Goal: Task Accomplishment & Management: Manage account settings

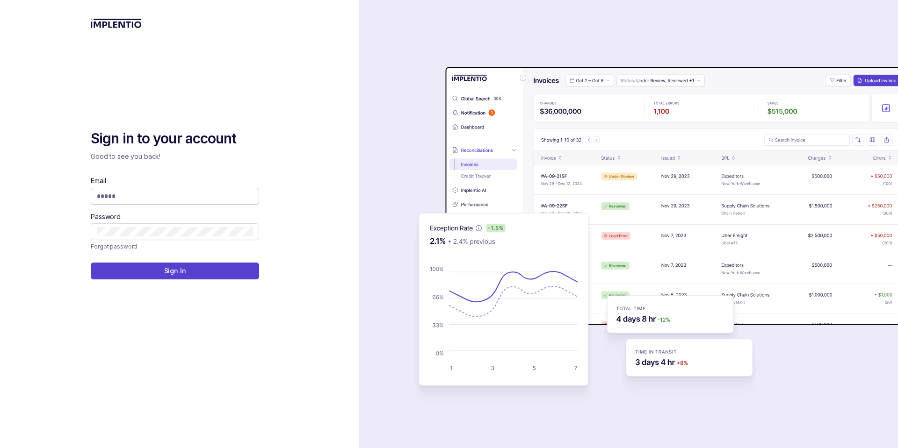
click at [187, 199] on input "Email" at bounding box center [175, 196] width 156 height 9
type input "**********"
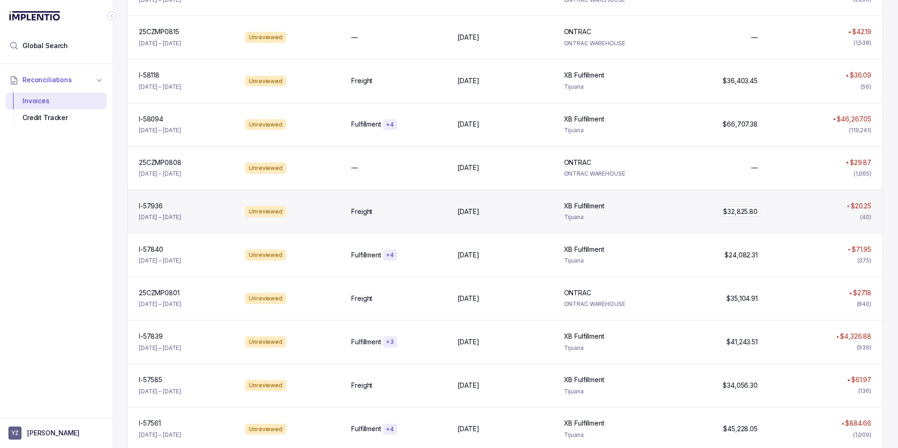
scroll to position [224, 0]
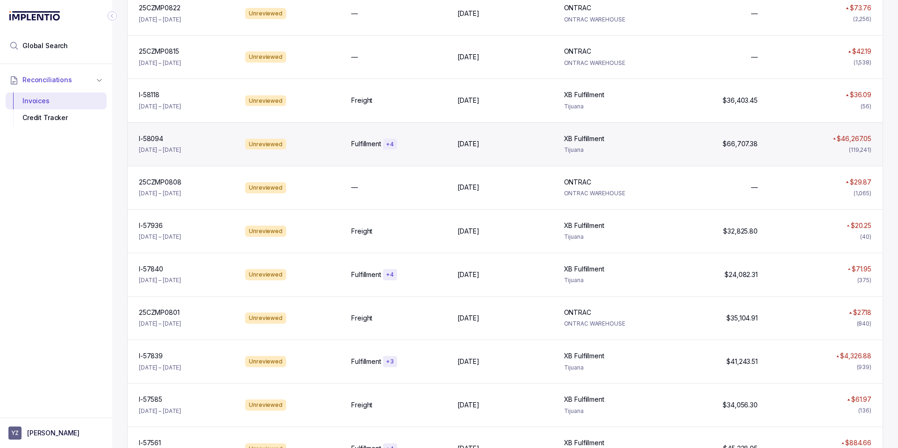
click at [664, 154] on div "I-58094 I-58094 [DATE] – [DATE] Unreviewed Fulfillment + [DATE], [DATE], 2025 X…" at bounding box center [505, 144] width 755 height 43
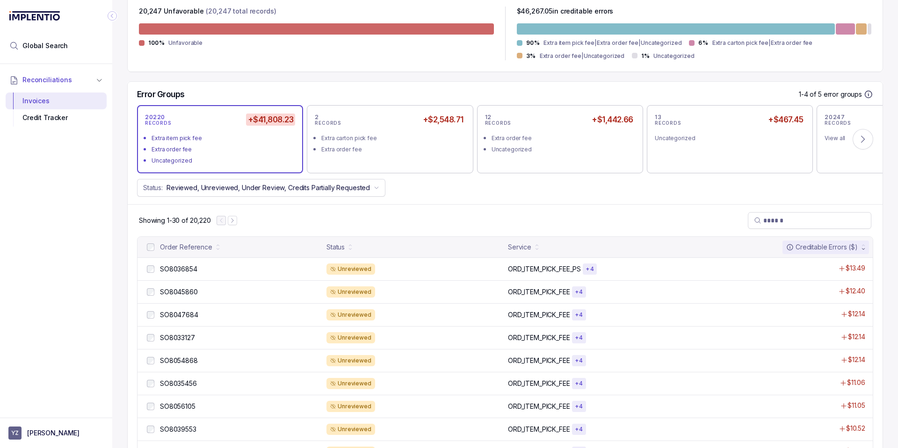
scroll to position [281, 0]
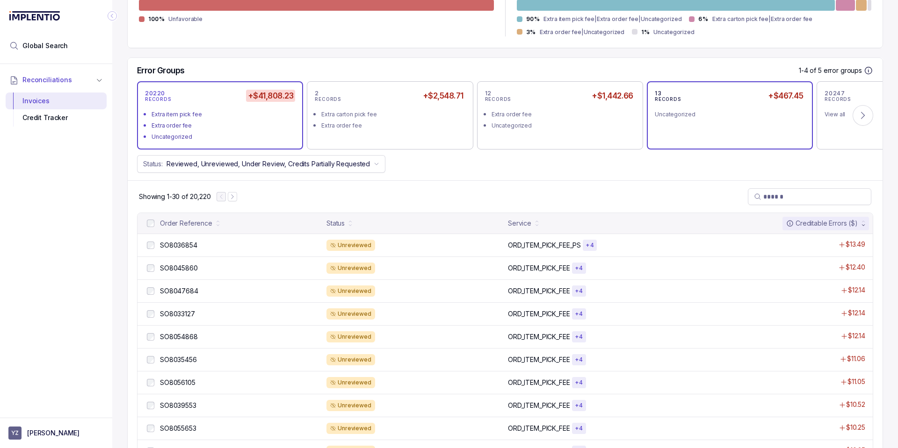
click at [722, 126] on div "13 RECORDS +$467.45 Uncategorized" at bounding box center [730, 115] width 150 height 52
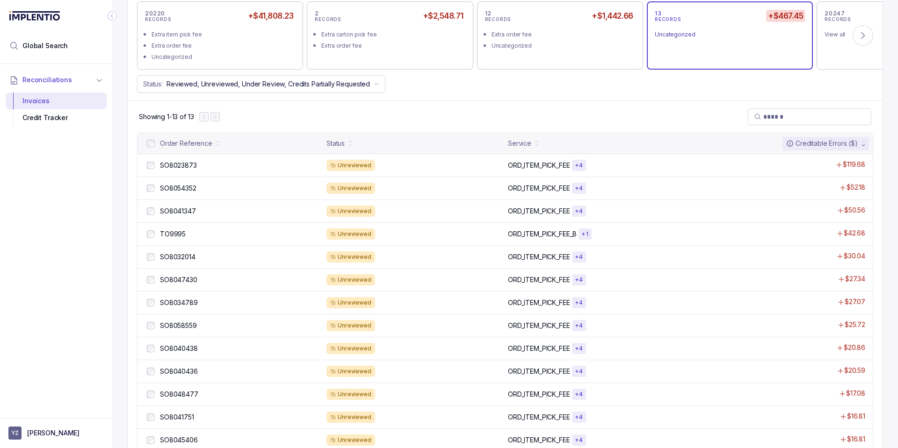
scroll to position [329, 0]
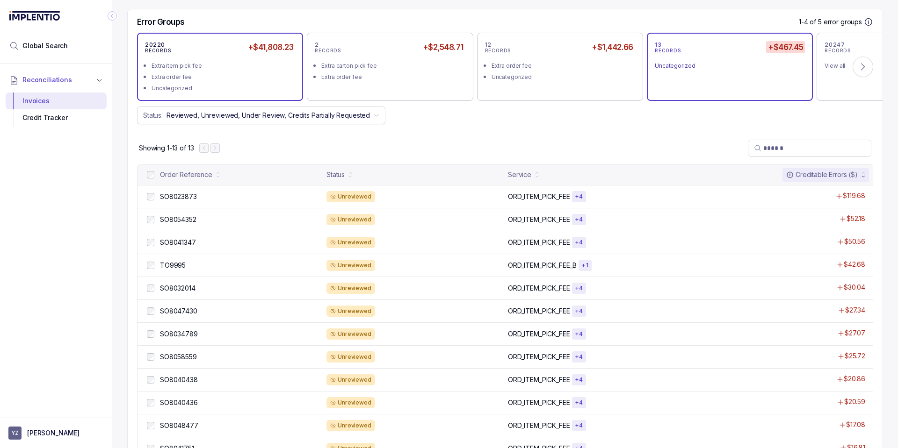
click at [265, 81] on div "Extra order fee" at bounding box center [223, 76] width 143 height 9
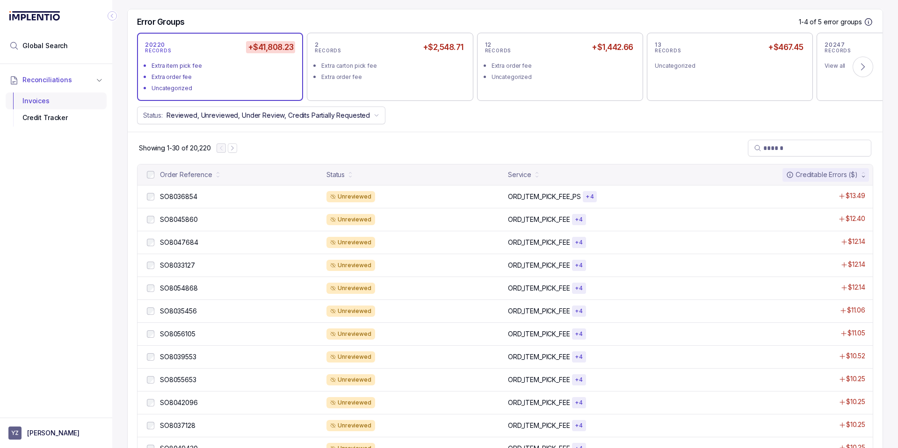
click at [78, 102] on div "Invoices" at bounding box center [56, 101] width 86 height 17
click at [55, 101] on div "Invoices" at bounding box center [56, 101] width 86 height 17
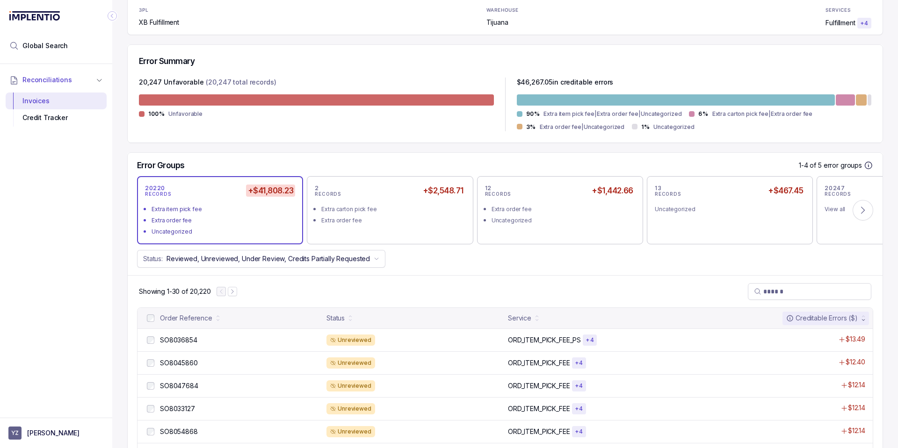
scroll to position [161, 0]
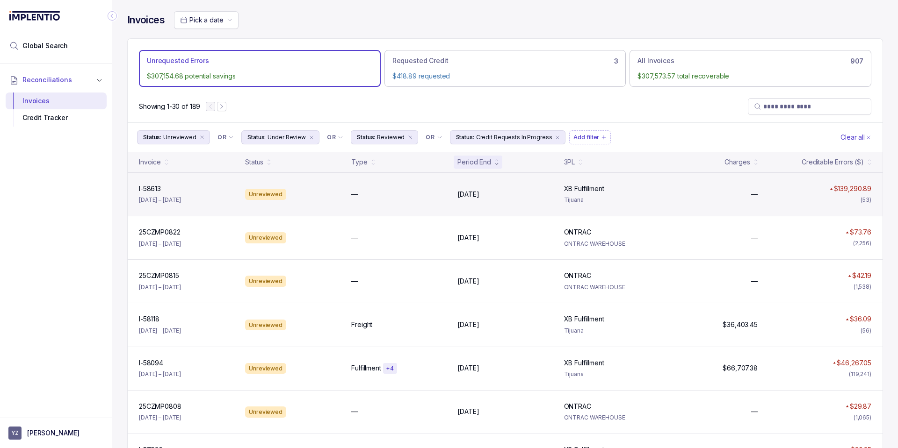
click at [372, 198] on div "—" at bounding box center [398, 194] width 95 height 9
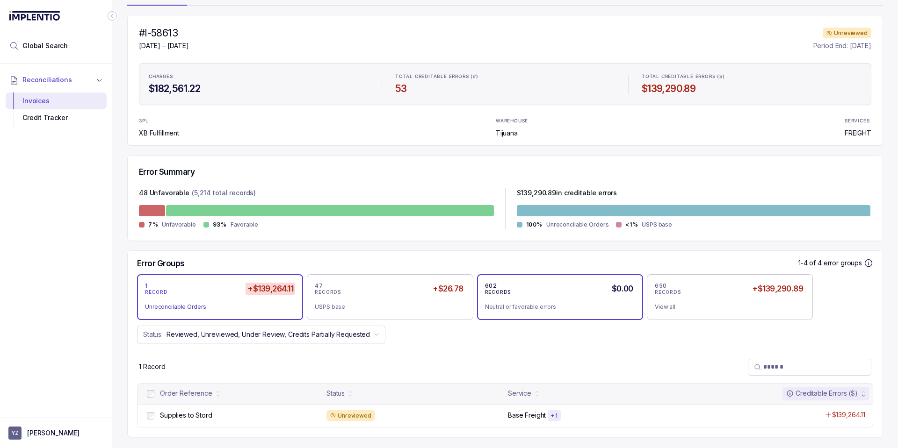
scroll to position [75, 0]
click at [41, 100] on div "Invoices" at bounding box center [56, 101] width 86 height 17
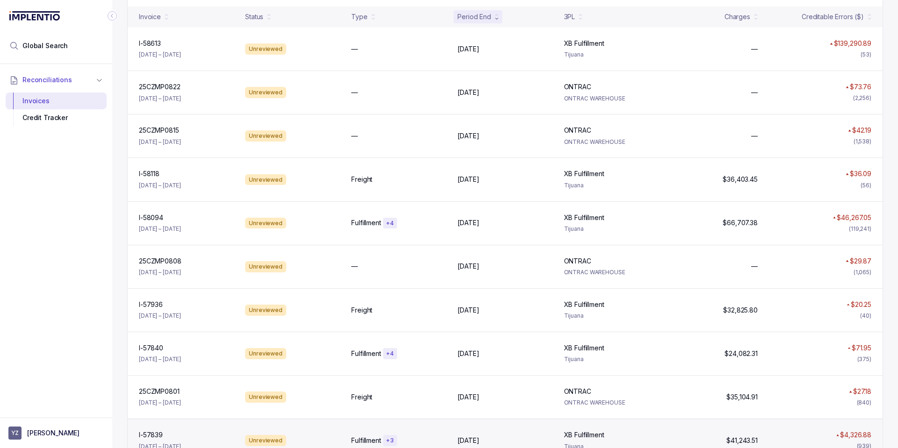
scroll to position [112, 0]
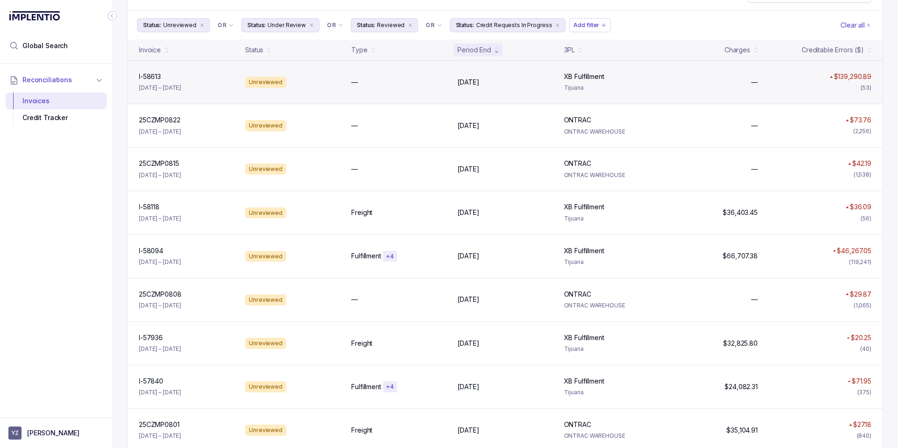
click at [543, 102] on div "I-58613 I-58613 [DATE] – [DATE] Unreviewed — [DATE] [DATE] XB Fulfillment XB Fu…" at bounding box center [505, 81] width 755 height 43
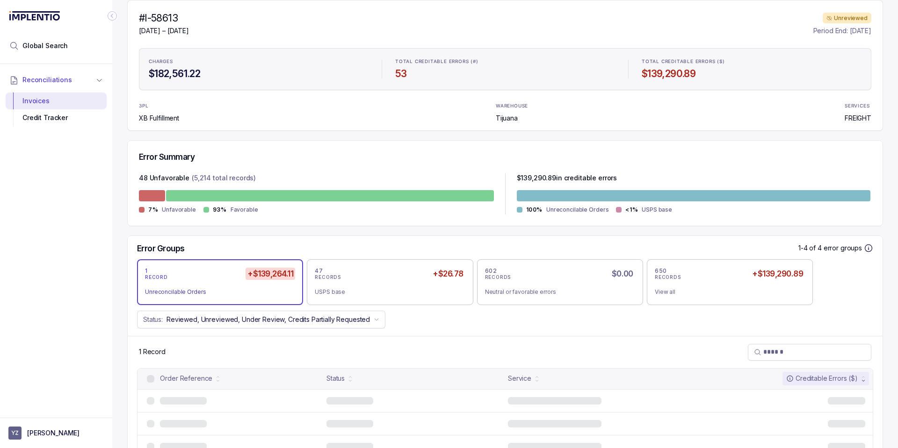
scroll to position [75, 0]
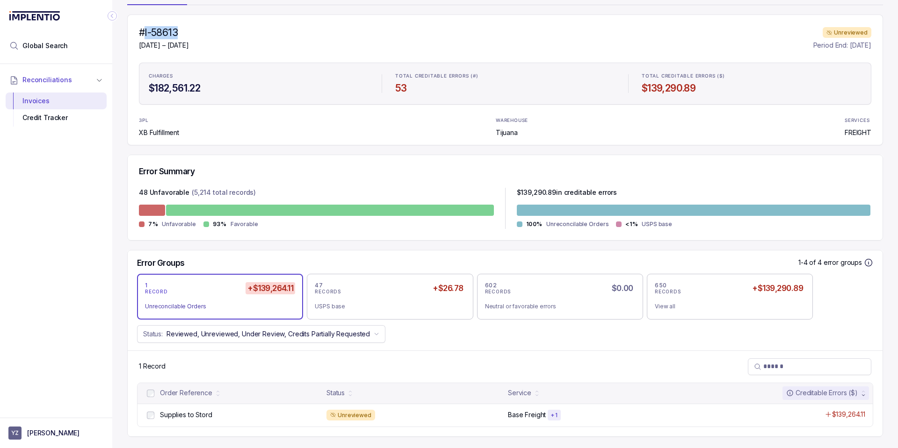
drag, startPoint x: 183, startPoint y: 33, endPoint x: 145, endPoint y: 35, distance: 38.0
click at [145, 35] on h4 "#I-58613" at bounding box center [164, 32] width 50 height 13
copy h4 "I-58613"
click at [50, 98] on div "Invoices" at bounding box center [56, 101] width 86 height 17
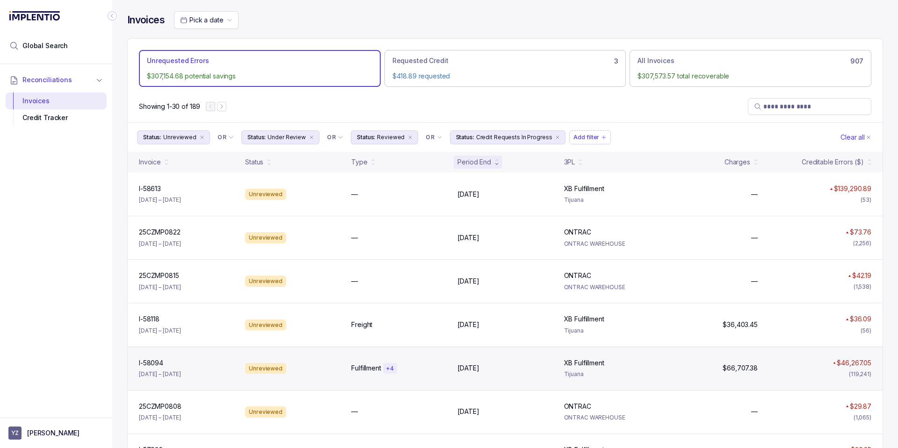
click at [547, 376] on div "I-58094 I-58094 [DATE] – [DATE] Unreviewed Fulfillment + [DATE], [DATE], 2025 X…" at bounding box center [505, 368] width 755 height 43
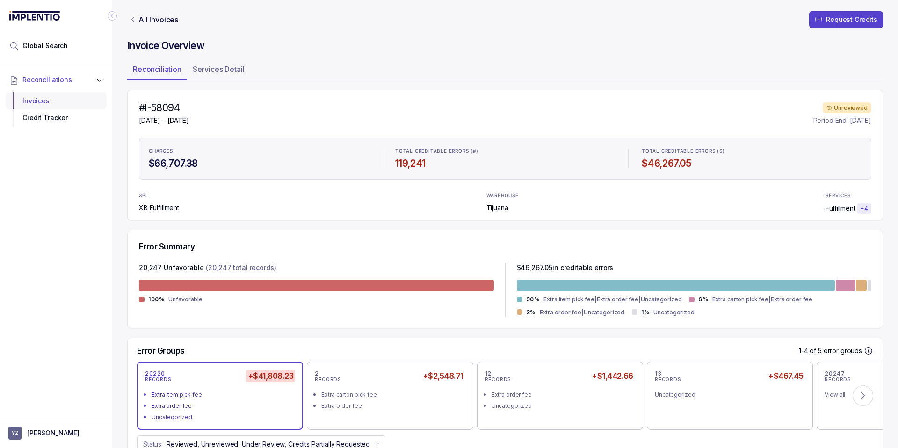
click at [43, 101] on div "Invoices" at bounding box center [56, 101] width 86 height 17
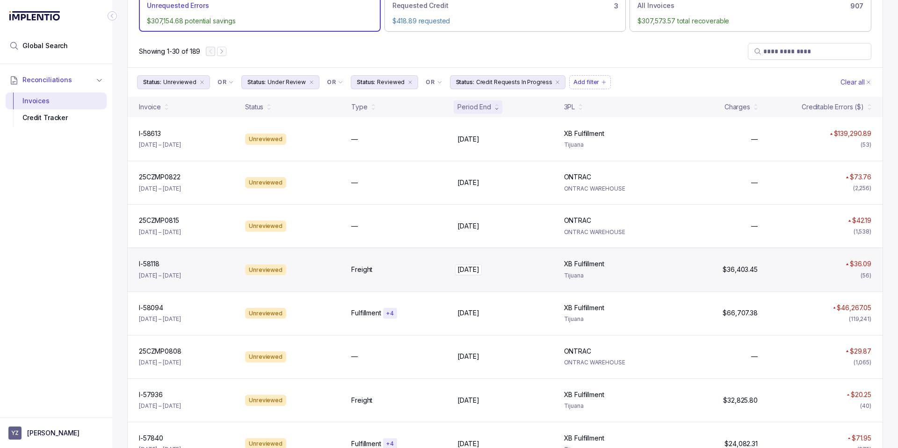
scroll to position [56, 0]
click at [400, 278] on div "I-58118 I-58118 [DATE] – [DATE] Unreviewed Freight [DATE] [DATE] XB Fulfillment…" at bounding box center [505, 268] width 755 height 43
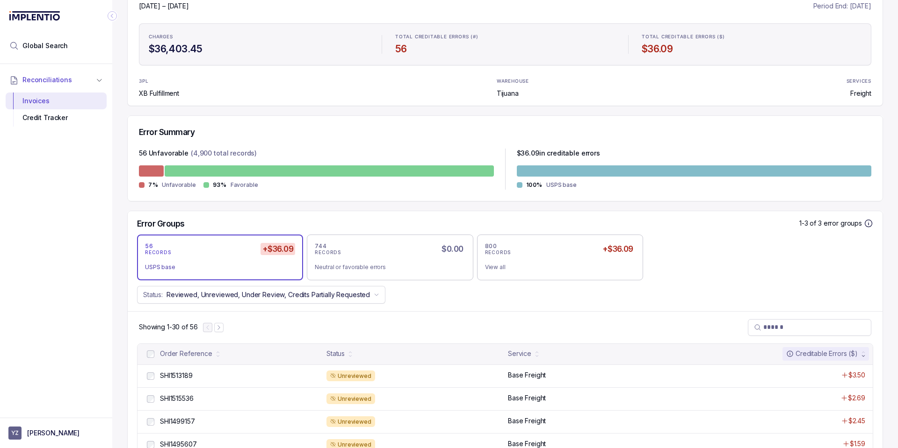
scroll to position [112, 0]
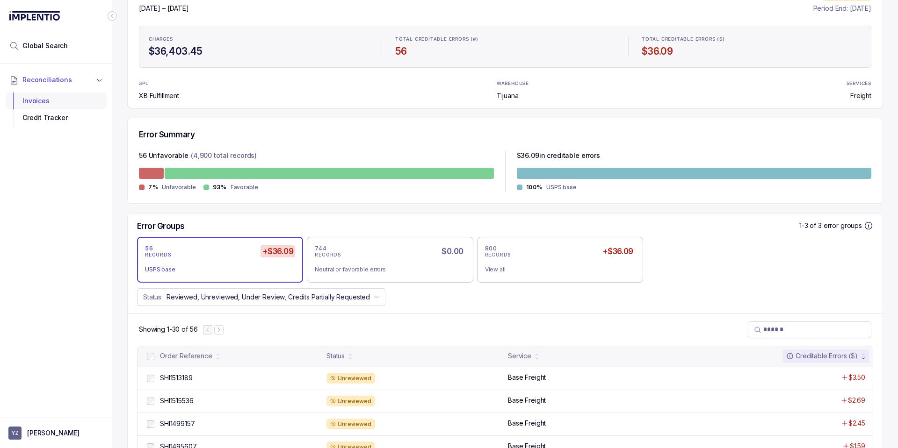
click at [71, 105] on div "Invoices" at bounding box center [56, 101] width 86 height 17
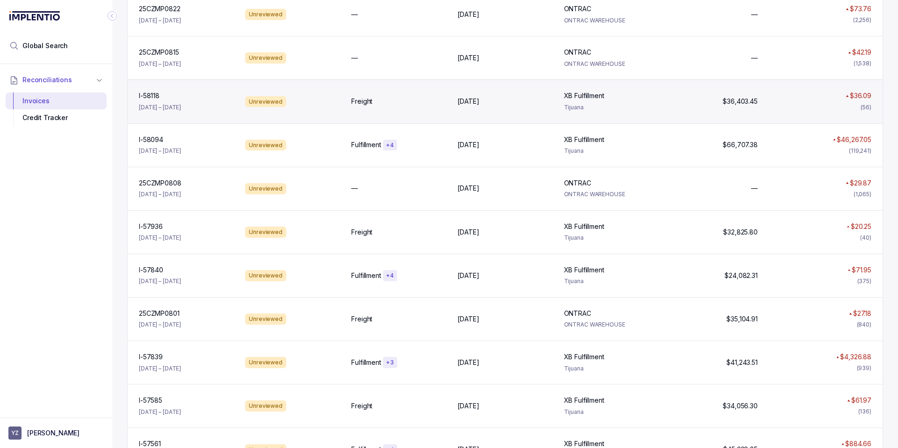
scroll to position [224, 0]
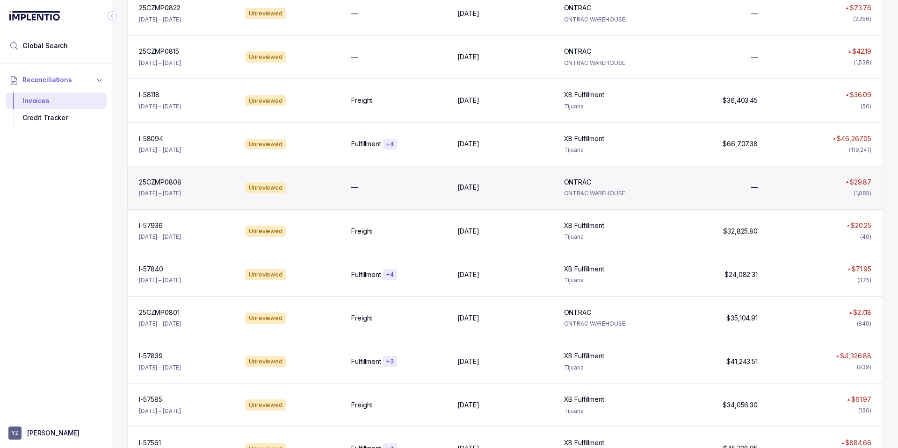
click at [404, 198] on div "25CZMP0808 25CZMP0808 [DATE] – [DATE] Unreviewed — [DATE] [DATE] ONTRAC ONTRAC …" at bounding box center [505, 187] width 755 height 43
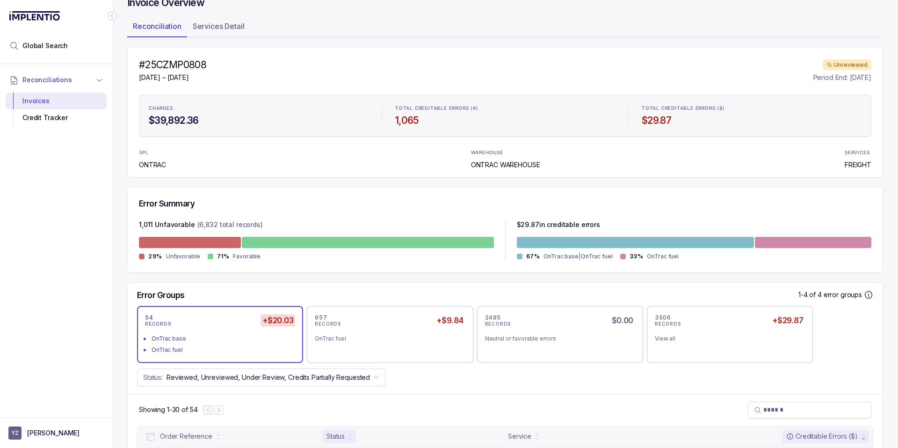
scroll to position [224, 0]
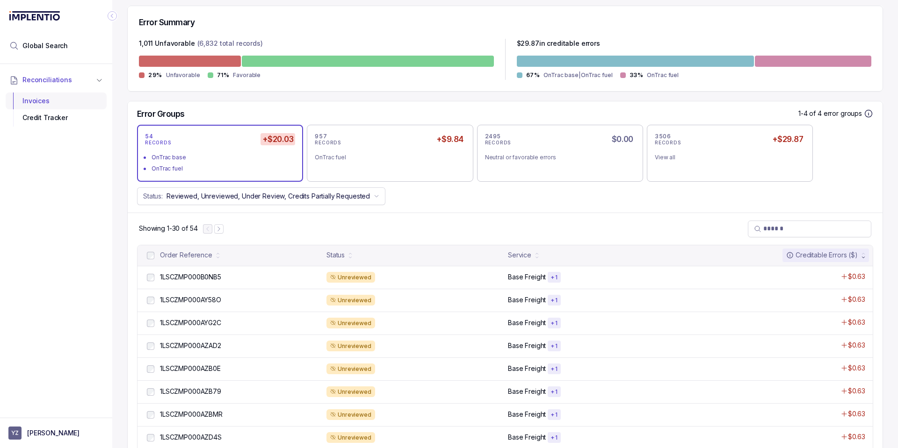
click at [51, 104] on div "Invoices" at bounding box center [56, 101] width 86 height 17
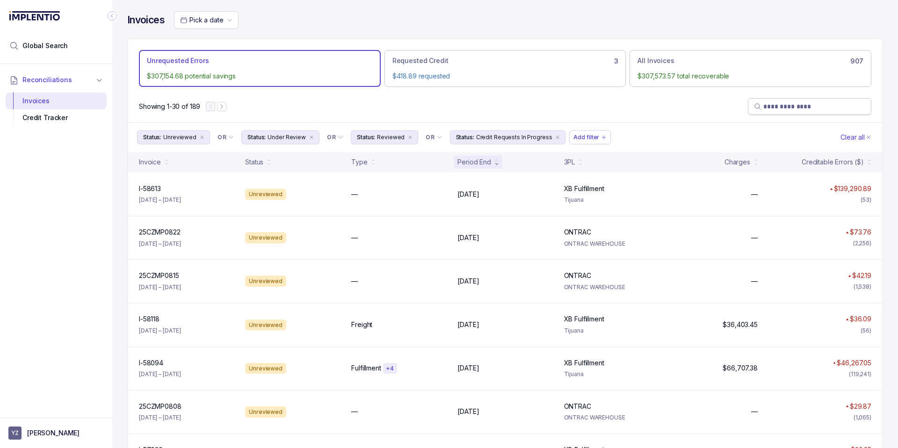
click at [774, 108] on input "search" at bounding box center [814, 106] width 102 height 9
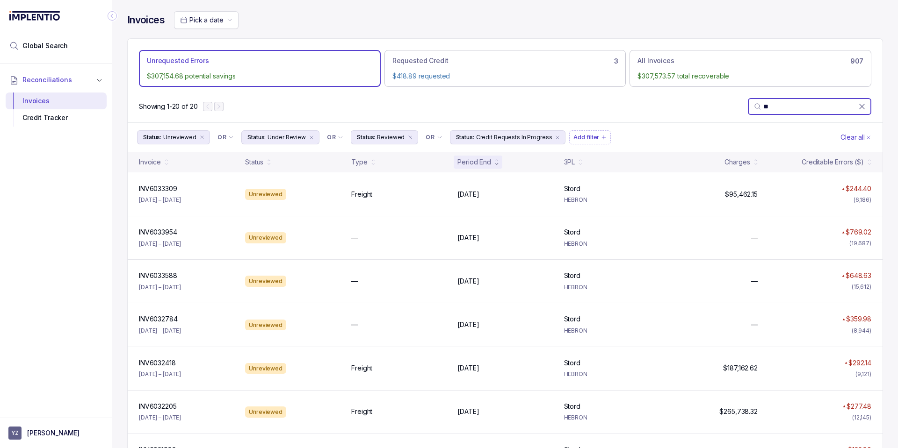
type input "*"
type input "***"
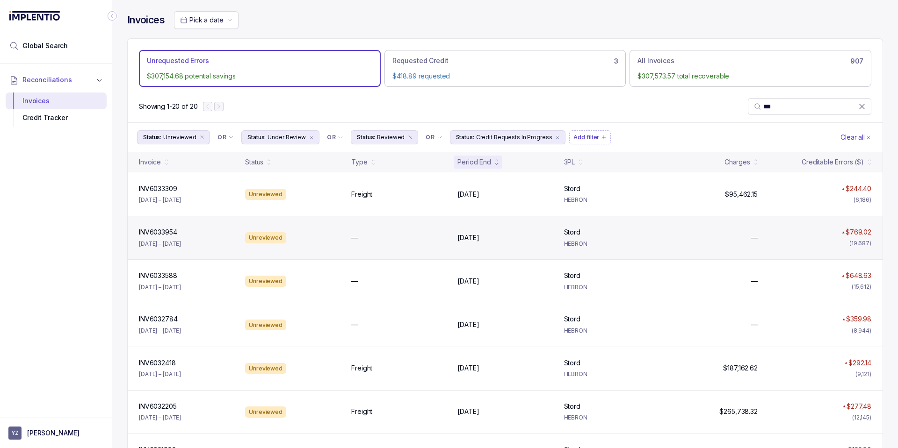
click at [678, 231] on div "INV6033954 INV6033954 [DATE] – [DATE] Unreviewed — [DATE] [DATE][GEOGRAPHIC_DAT…" at bounding box center [505, 237] width 755 height 43
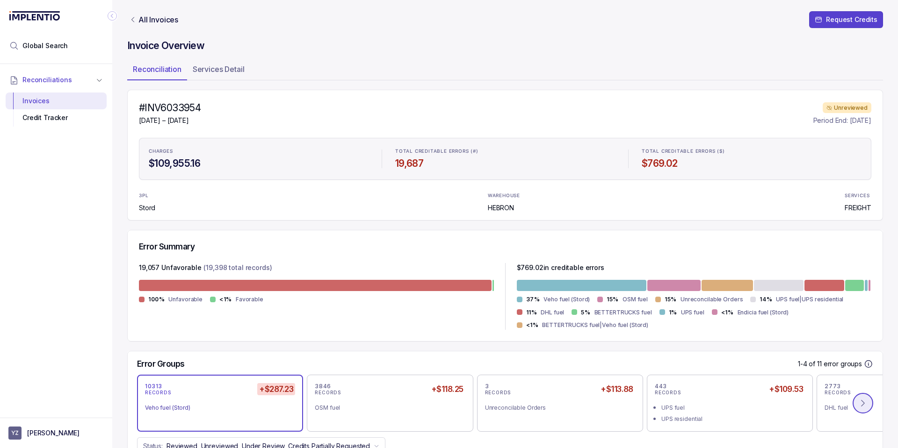
click at [858, 407] on icon at bounding box center [862, 403] width 9 height 9
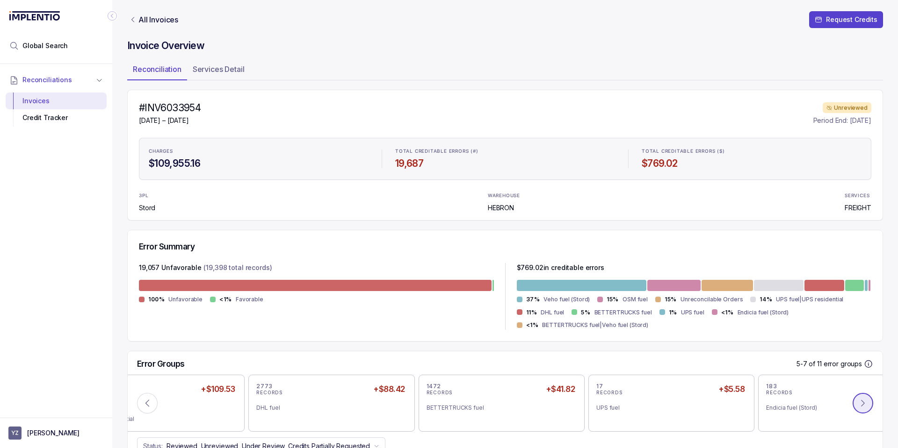
click at [858, 407] on icon at bounding box center [862, 403] width 9 height 9
click at [145, 405] on icon at bounding box center [147, 403] width 9 height 9
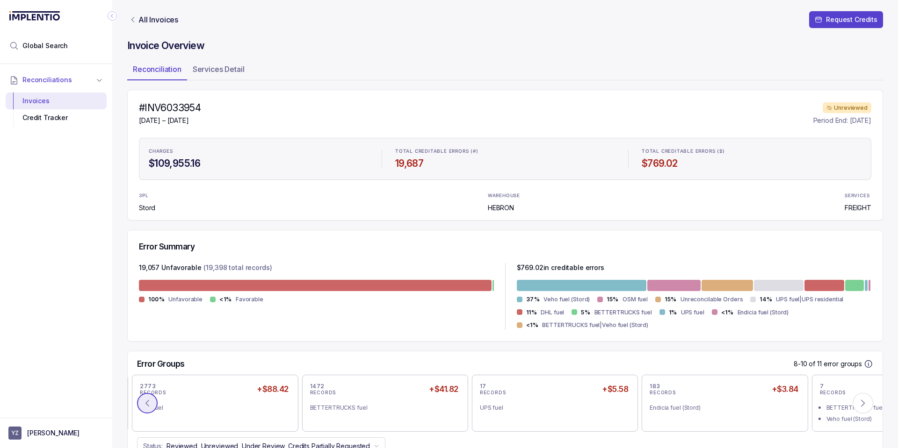
click at [145, 405] on icon at bounding box center [147, 403] width 9 height 9
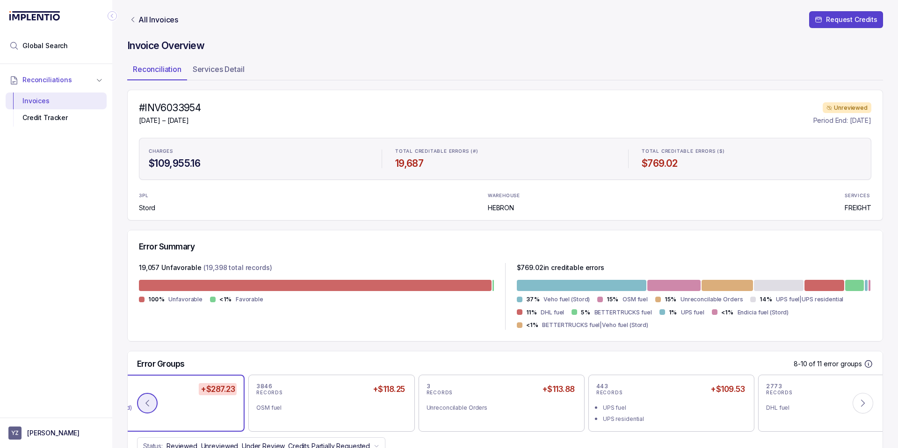
click at [145, 405] on icon at bounding box center [147, 403] width 9 height 9
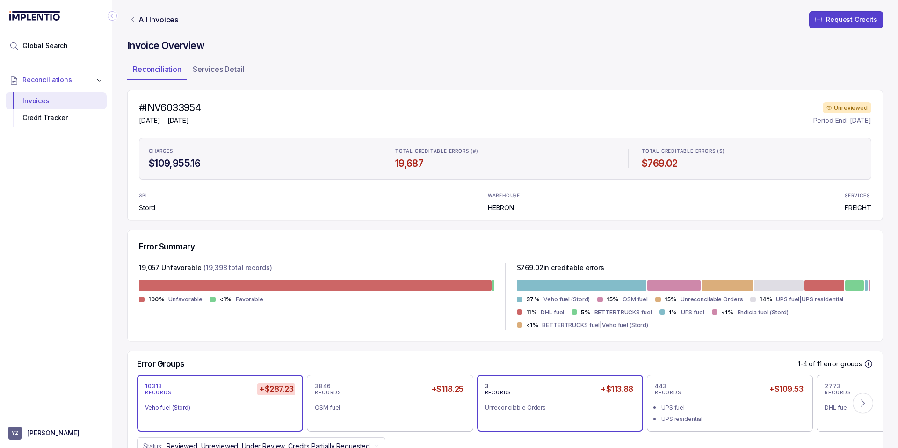
click at [499, 406] on div "Unreconcilable Orders" at bounding box center [556, 408] width 143 height 9
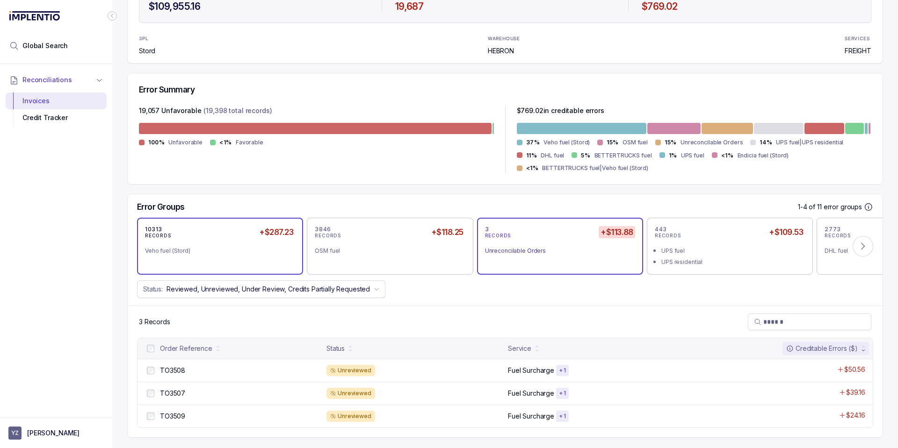
scroll to position [158, 0]
click at [244, 263] on div "10313 RECORDS +$287.23 Veho fuel (Stord)" at bounding box center [220, 245] width 150 height 41
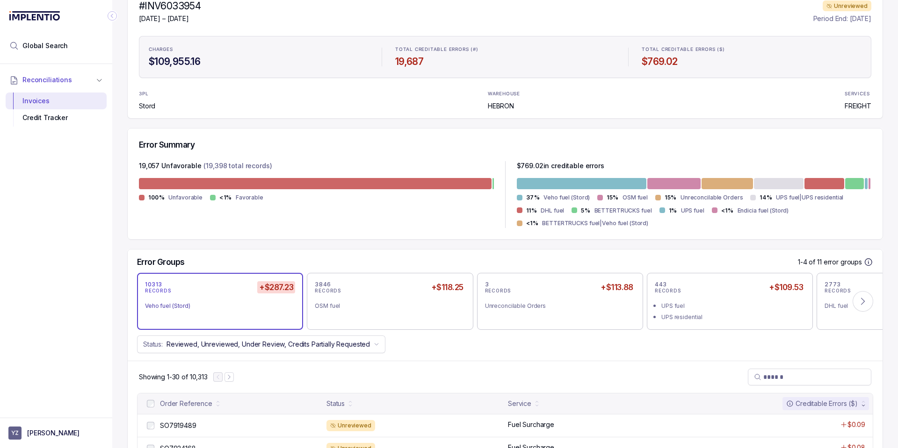
scroll to position [0, 0]
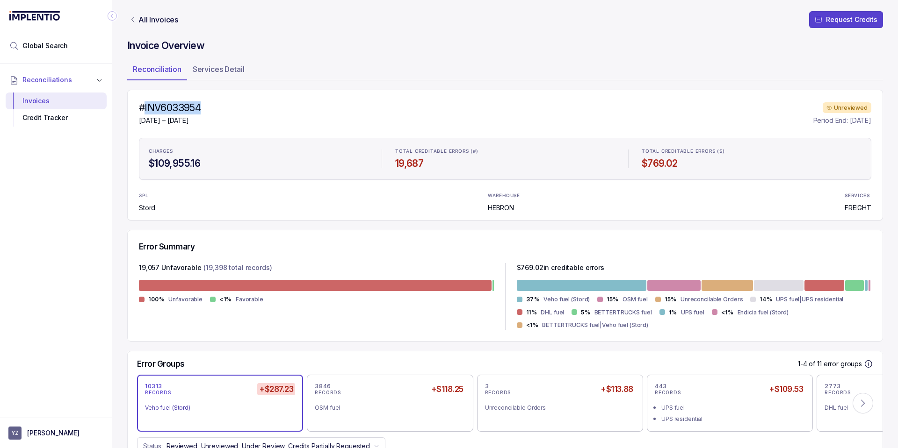
drag, startPoint x: 186, startPoint y: 106, endPoint x: 145, endPoint y: 108, distance: 40.3
click at [145, 108] on div "#INV6033954 [DATE] – [DATE] Unreviewed Period End: [DATE]" at bounding box center [505, 113] width 732 height 24
copy h4 "INV6033954"
click at [293, 100] on div "#INV6033954 [DATE] – [DATE] Unreviewed Period End: [DATE] CHARGES $109,955.16 T…" at bounding box center [505, 155] width 756 height 131
click at [215, 118] on div "#INV6033954 [DATE] – [DATE] Unreviewed Period End: [DATE]" at bounding box center [505, 113] width 732 height 24
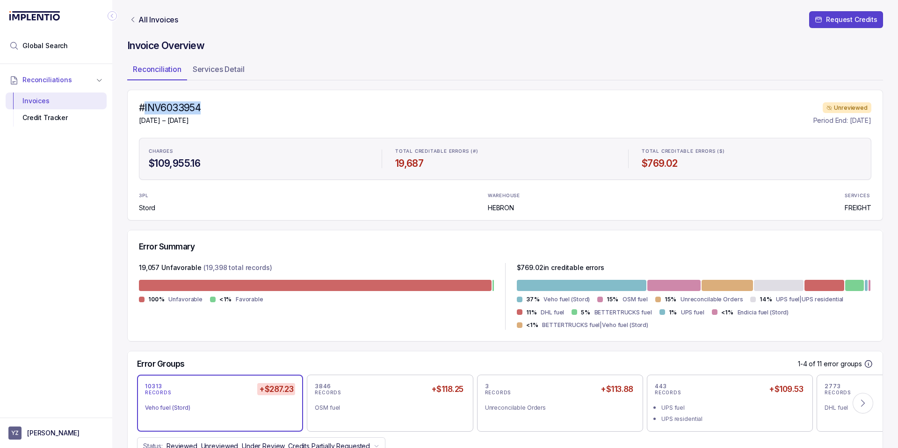
drag, startPoint x: 219, startPoint y: 108, endPoint x: 146, endPoint y: 104, distance: 72.6
click at [145, 105] on div "#INV6033954 [DATE] – [DATE] Unreviewed Period End: [DATE]" at bounding box center [505, 113] width 732 height 24
copy h4 "INV6033954"
click at [43, 106] on div "Invoices" at bounding box center [56, 101] width 86 height 17
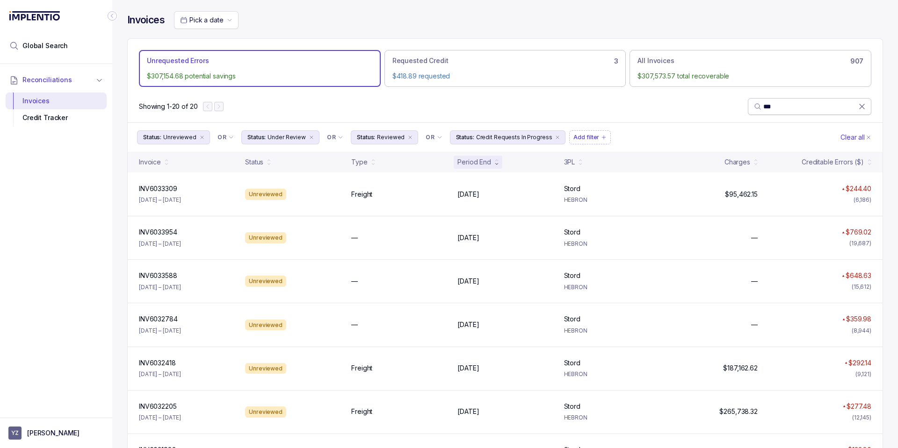
click at [780, 104] on input "***" at bounding box center [810, 106] width 95 height 9
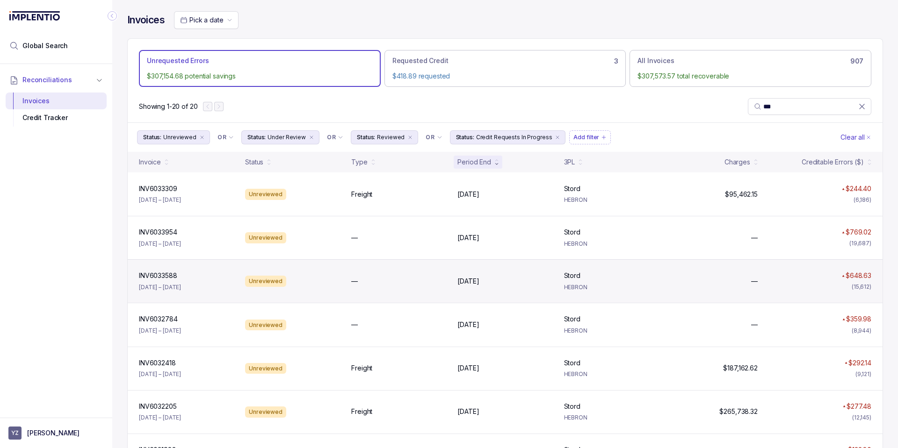
click at [204, 285] on div "INV6033588 INV6033588 [DATE] – [DATE]" at bounding box center [186, 281] width 102 height 21
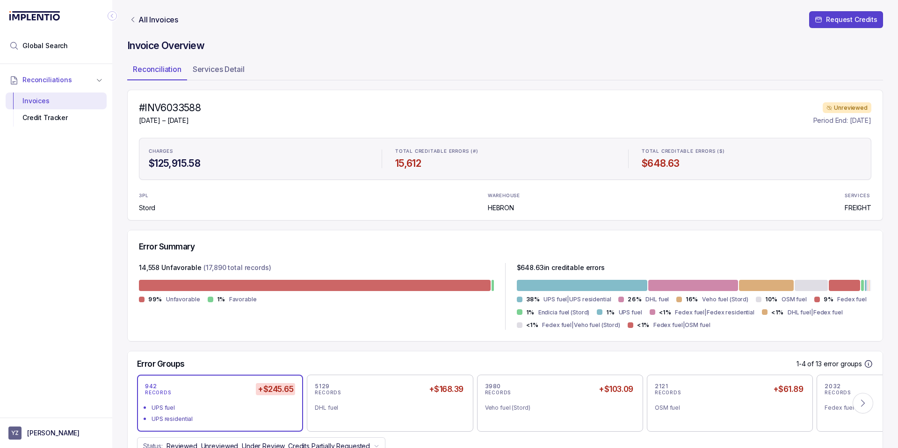
click at [180, 107] on h4 "#INV6033588" at bounding box center [170, 107] width 62 height 13
click at [177, 106] on h4 "#INV6033588" at bounding box center [170, 107] width 62 height 13
click at [603, 199] on div "3PL Stord WAREHOUSE HEBRON SERVICES FREIGHT" at bounding box center [505, 202] width 732 height 21
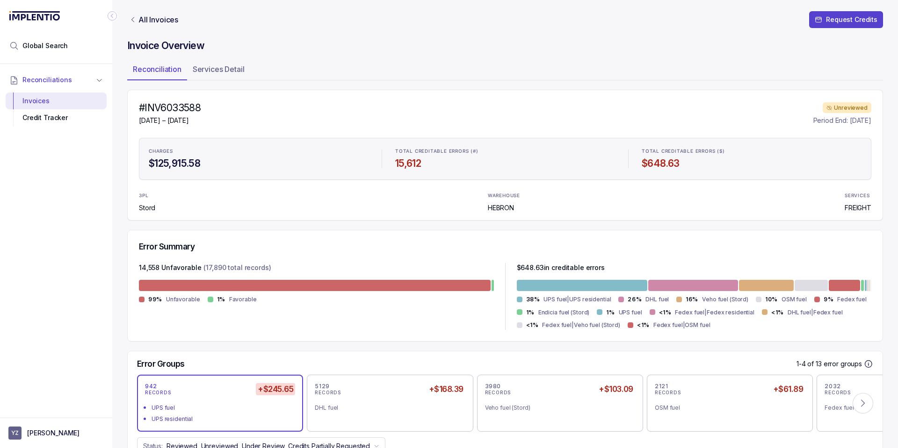
click at [783, 248] on div "Error Summary" at bounding box center [505, 247] width 732 height 10
click at [79, 107] on div "Invoices" at bounding box center [56, 101] width 86 height 17
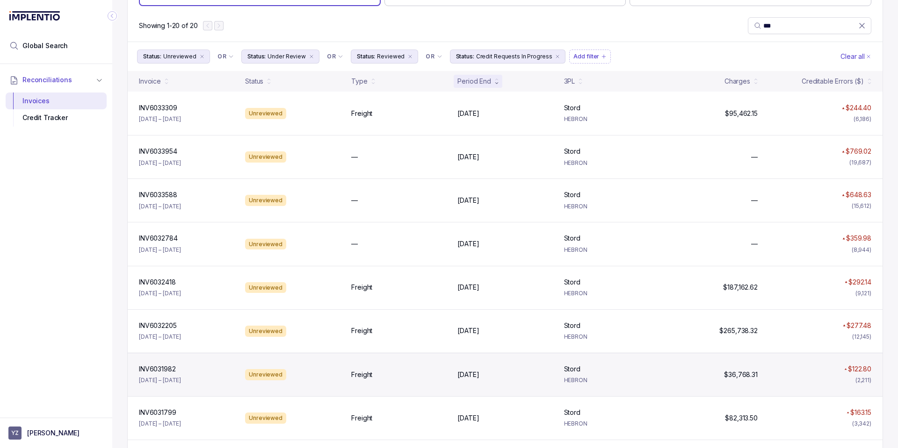
scroll to position [112, 0]
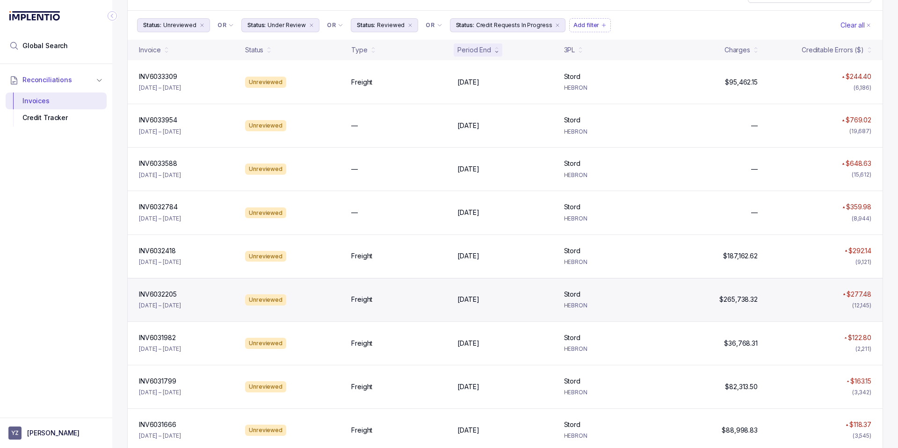
click at [406, 304] on div "Freight" at bounding box center [398, 299] width 95 height 9
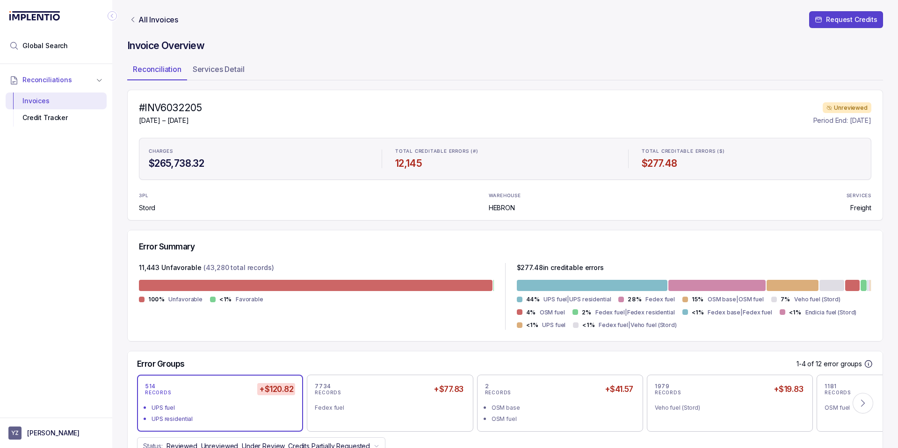
click at [187, 108] on h4 "#INV6032205" at bounding box center [170, 107] width 63 height 13
copy h4 "INV6032205"
click at [225, 74] on p "Services Detail" at bounding box center [219, 69] width 52 height 11
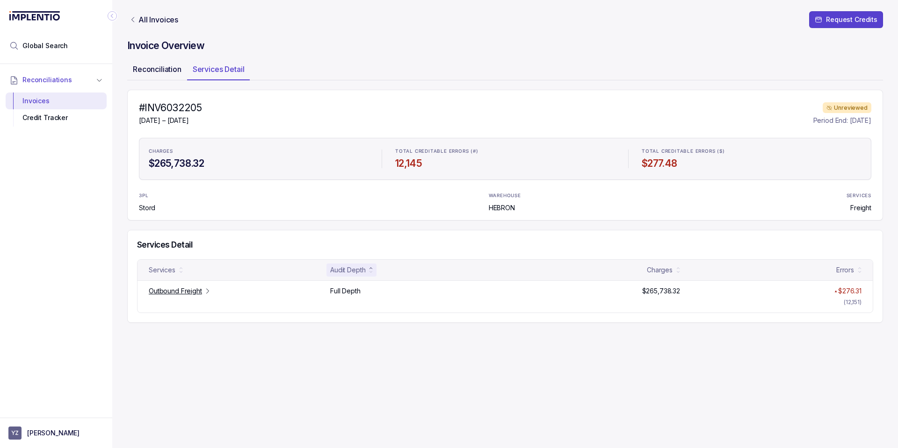
click at [166, 70] on p "Reconciliation" at bounding box center [157, 69] width 49 height 11
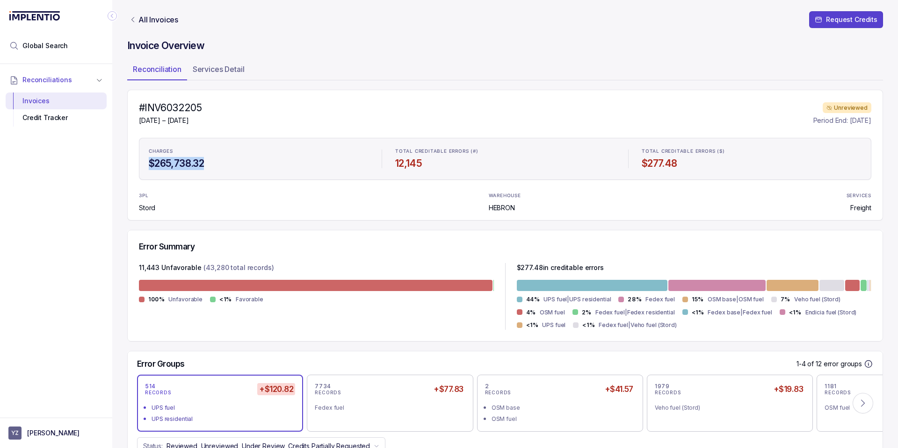
drag, startPoint x: 150, startPoint y: 163, endPoint x: 267, endPoint y: 169, distance: 116.6
click at [267, 169] on h4 "$265,738.32" at bounding box center [259, 163] width 220 height 13
click at [171, 170] on h4 "$265,738.32" at bounding box center [259, 163] width 220 height 13
click at [49, 100] on div "Invoices" at bounding box center [56, 101] width 86 height 17
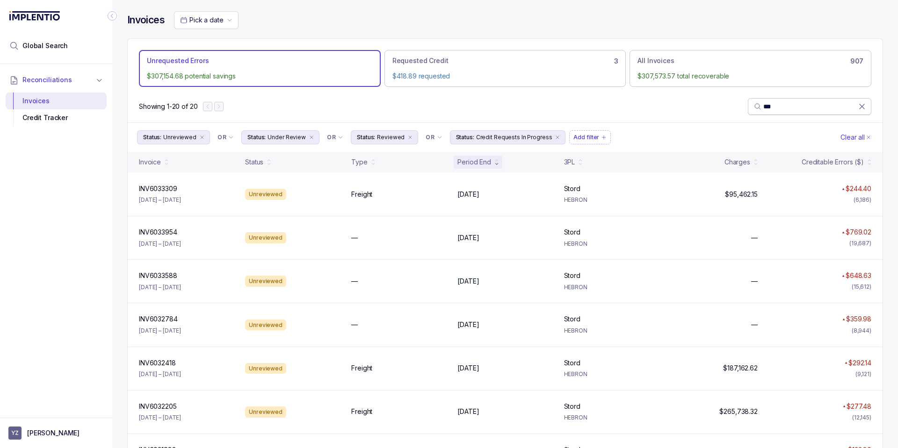
click at [776, 108] on input "***" at bounding box center [810, 106] width 95 height 9
click at [566, 166] on div "3PL" at bounding box center [569, 162] width 11 height 9
click at [361, 165] on div "Type" at bounding box center [359, 162] width 16 height 9
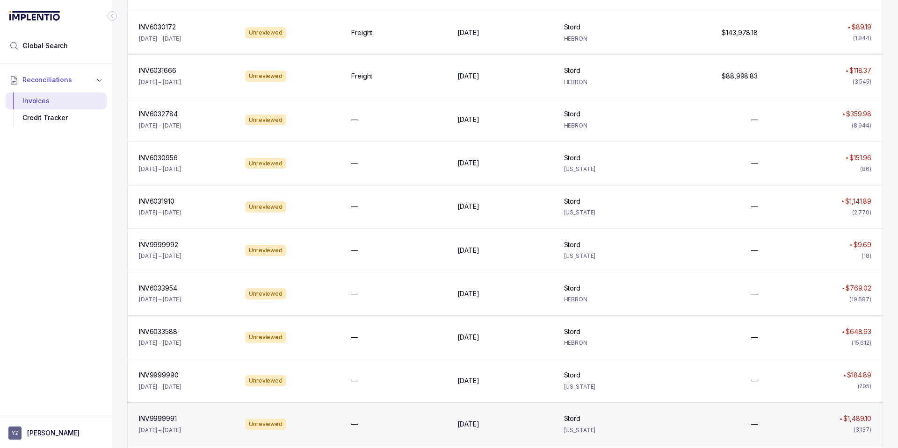
scroll to position [551, 0]
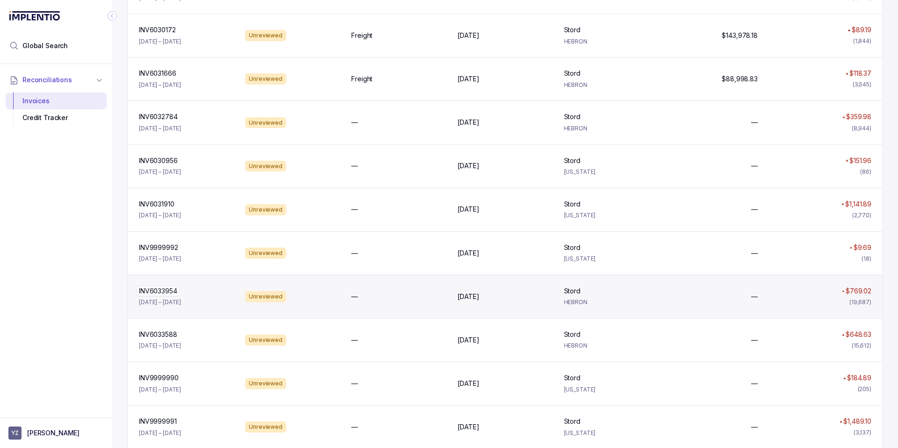
click at [174, 293] on p "INV6033954" at bounding box center [158, 291] width 43 height 10
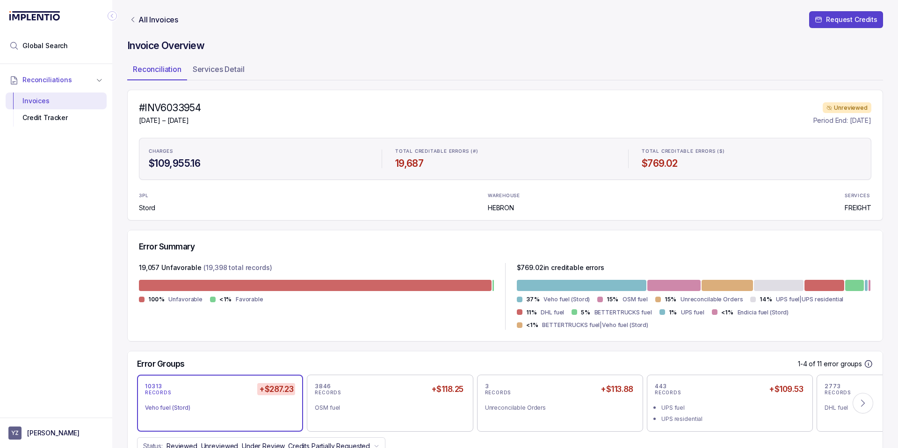
click at [180, 104] on h4 "#INV6033954" at bounding box center [170, 107] width 62 height 13
copy h4 "INV6033954"
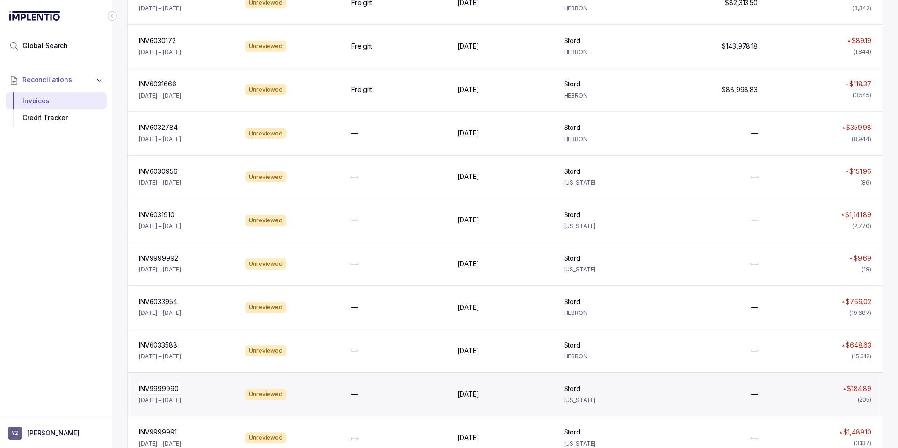
scroll to position [561, 0]
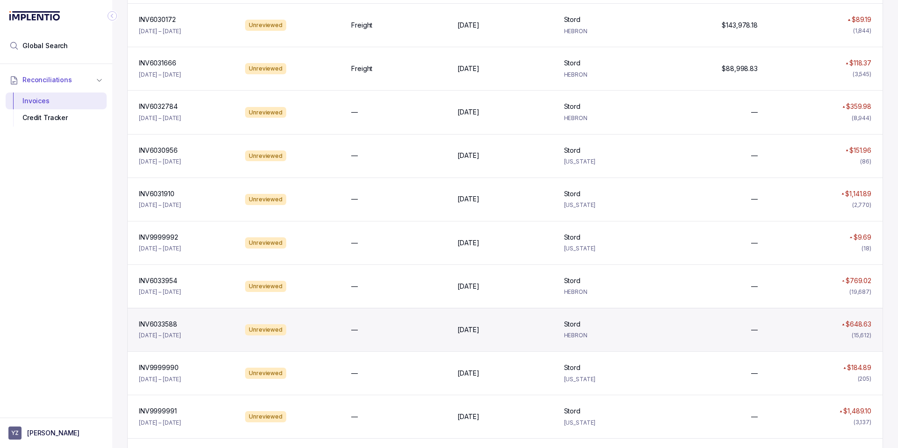
click at [215, 333] on div "INV6033588 INV6033588 [DATE] – [DATE]" at bounding box center [186, 330] width 102 height 21
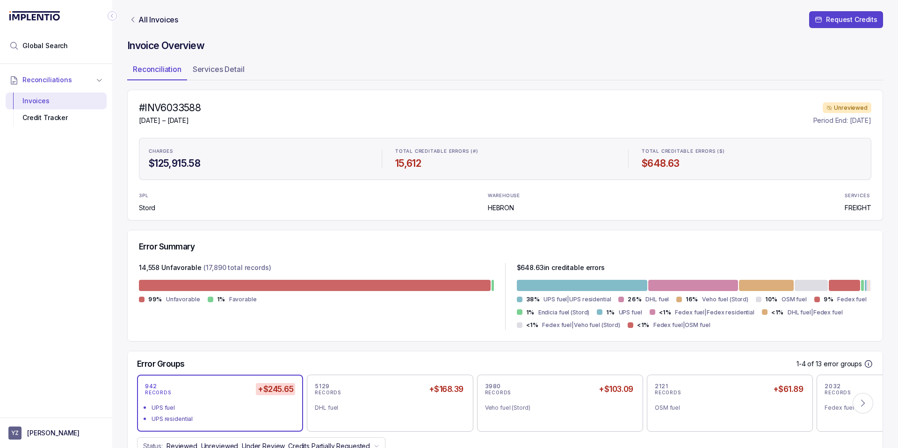
click at [169, 109] on h4 "#INV6033588" at bounding box center [170, 107] width 62 height 13
copy h4 "INV6033588"
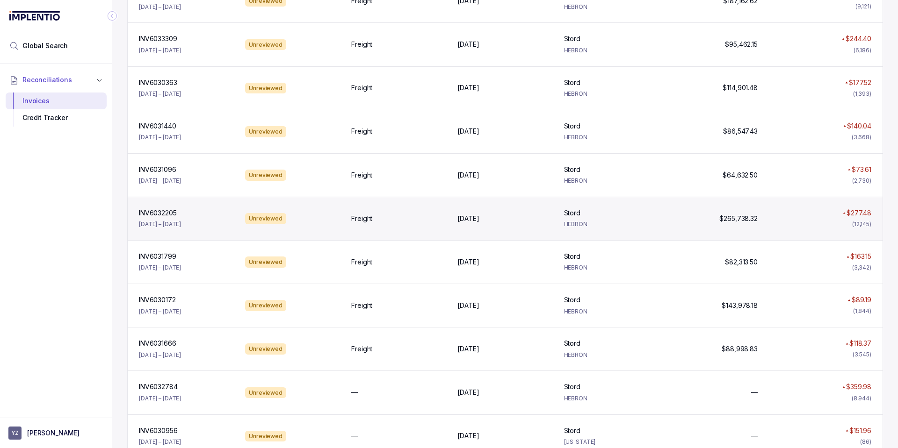
click at [202, 233] on div "INV6032205 INV6032205 [DATE] – [DATE] Unreviewed Freight [DATE] [DATE][GEOGRAPH…" at bounding box center [505, 218] width 755 height 43
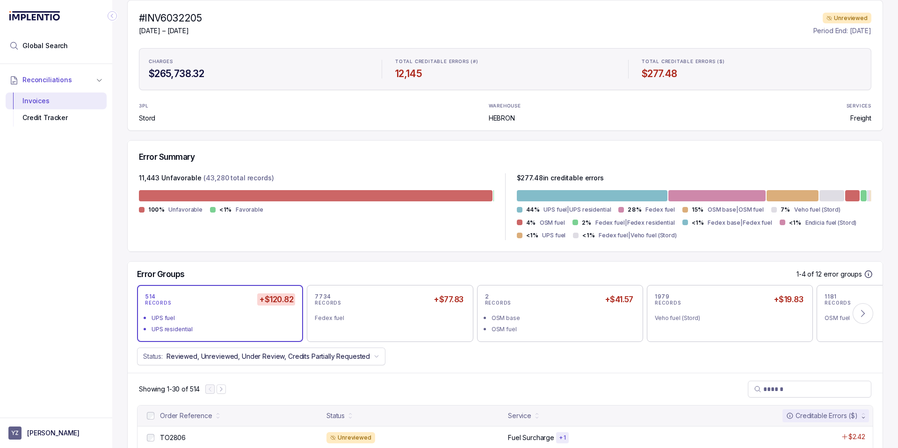
click at [174, 12] on h4 "#INV6032205" at bounding box center [170, 18] width 63 height 13
copy h4 "INV6032205"
click at [64, 97] on div "Invoices" at bounding box center [56, 101] width 86 height 17
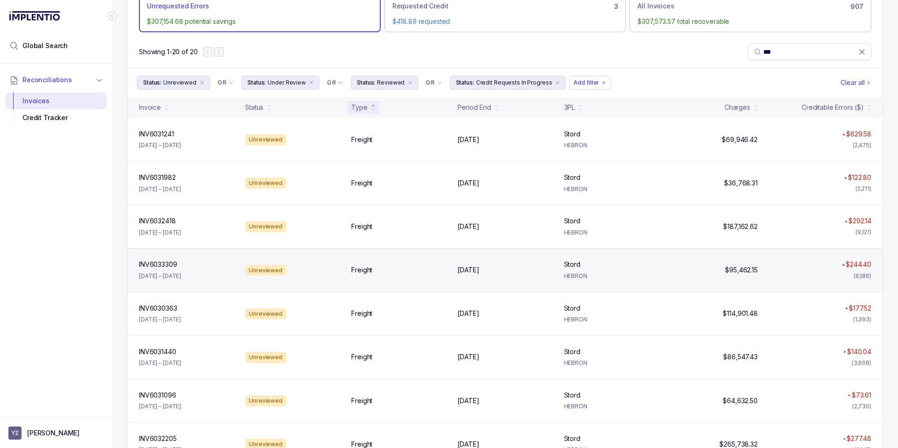
scroll to position [56, 0]
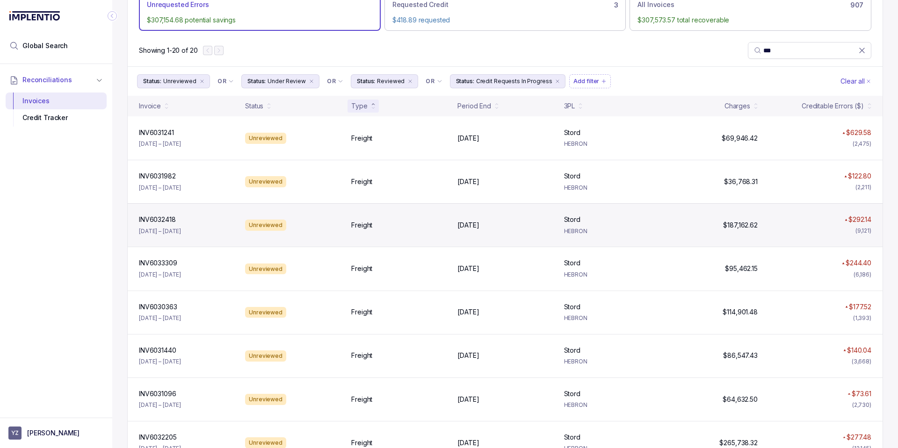
click at [220, 227] on div "INV6032418 INV6032418 [DATE] – [DATE]" at bounding box center [186, 225] width 102 height 21
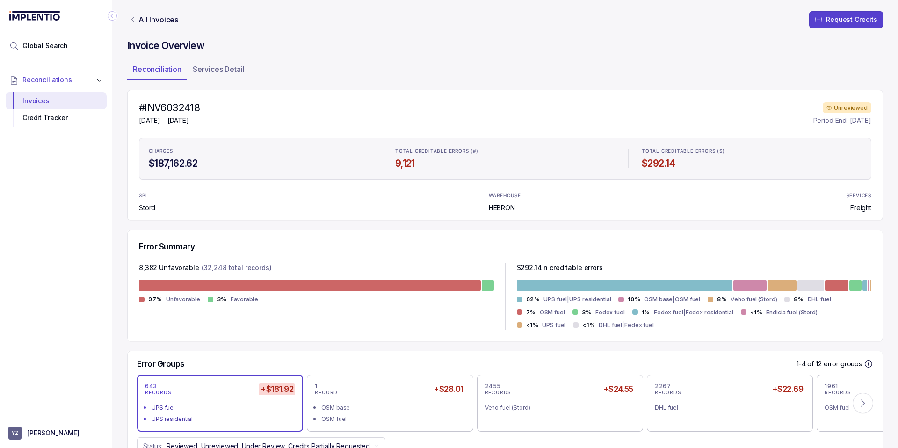
click at [164, 104] on h4 "#INV6032418" at bounding box center [169, 107] width 61 height 13
copy h4 "INV6032418"
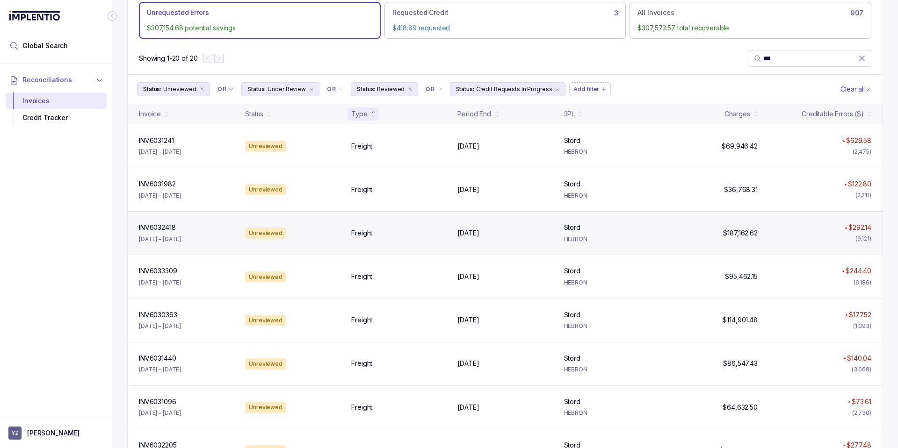
scroll to position [46, 0]
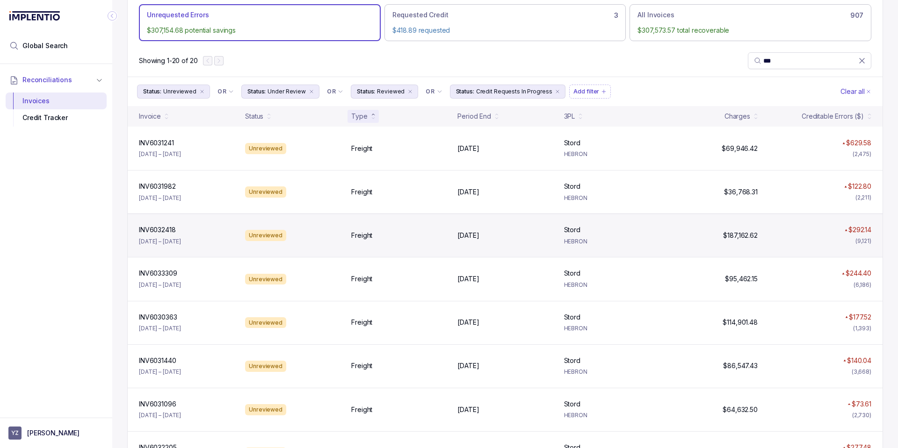
click at [181, 241] on p "[DATE] – [DATE]" at bounding box center [160, 241] width 42 height 9
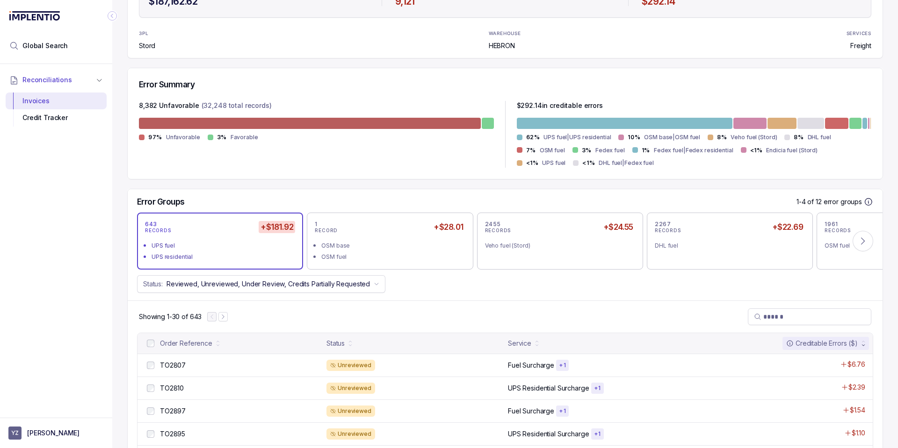
scroll to position [46, 0]
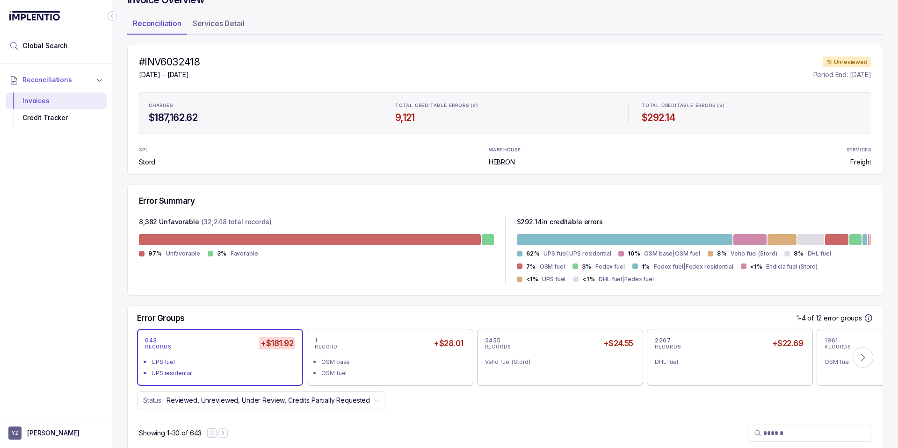
drag, startPoint x: 196, startPoint y: 63, endPoint x: 137, endPoint y: 70, distance: 59.9
click at [137, 70] on div "#INV6032418 [DATE] – [DATE] Unreviewed Period End: [DATE] CHARGES $187,162.62 T…" at bounding box center [505, 109] width 756 height 131
click at [176, 61] on h4 "#INV6032418" at bounding box center [169, 62] width 61 height 13
copy h4 "INV6032418"
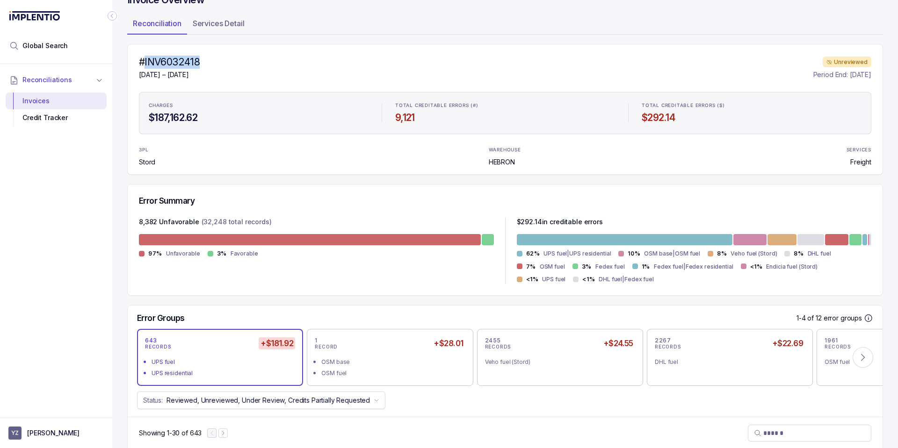
click at [188, 60] on h4 "#INV6032418" at bounding box center [169, 62] width 61 height 13
click at [184, 60] on h4 "#INV6032418" at bounding box center [169, 62] width 61 height 13
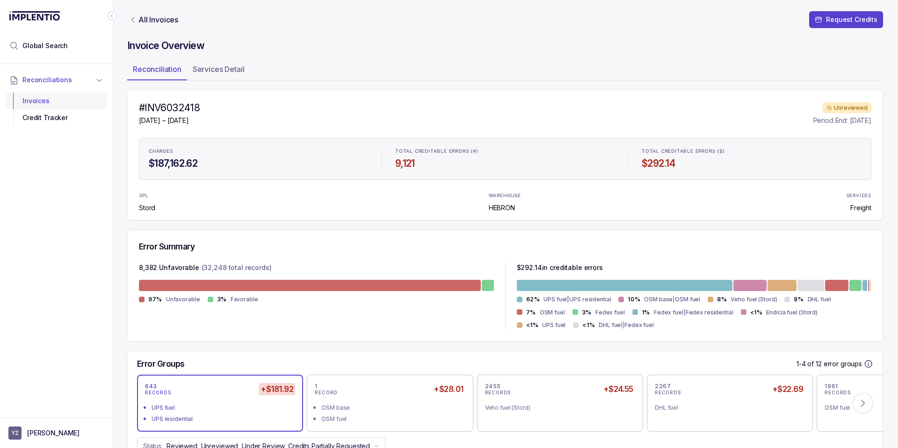
click at [48, 104] on div "Invoices" at bounding box center [56, 101] width 86 height 17
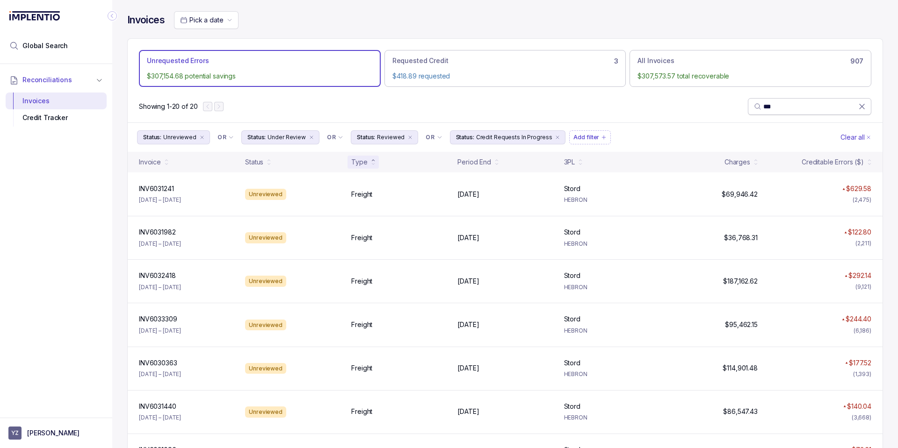
click at [857, 110] on icon at bounding box center [861, 106] width 9 height 9
click at [472, 160] on div "Period End" at bounding box center [474, 162] width 34 height 9
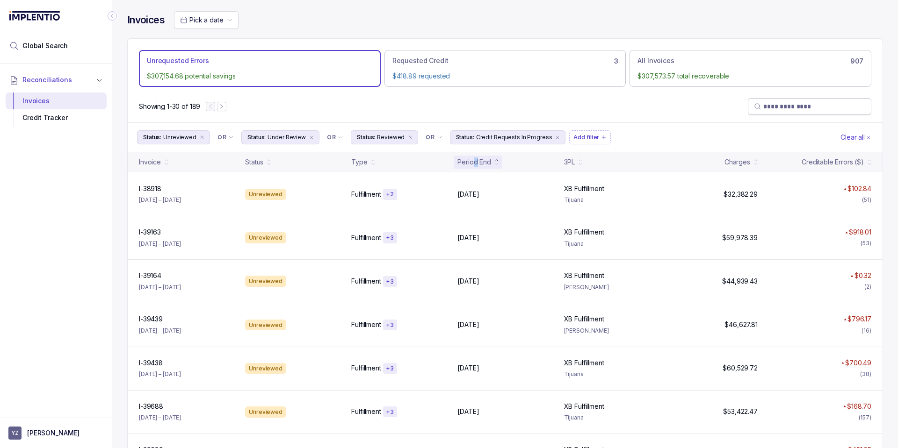
click at [472, 160] on div "Period End" at bounding box center [474, 162] width 34 height 9
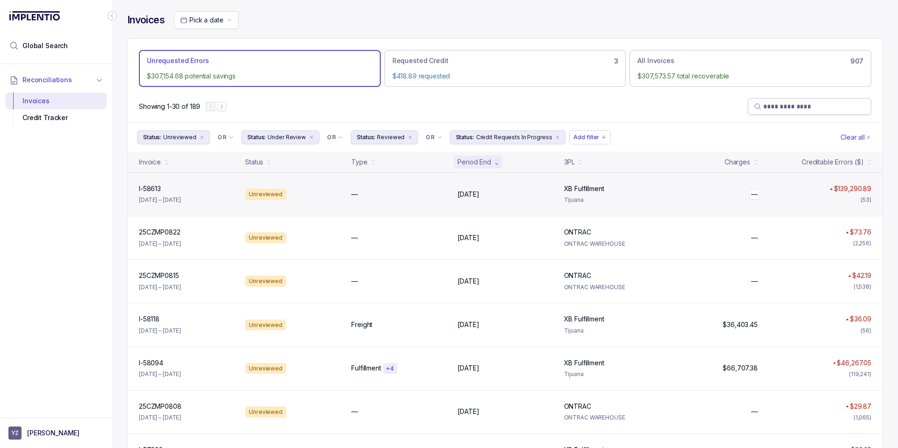
click at [672, 198] on div "— —" at bounding box center [713, 194] width 87 height 9
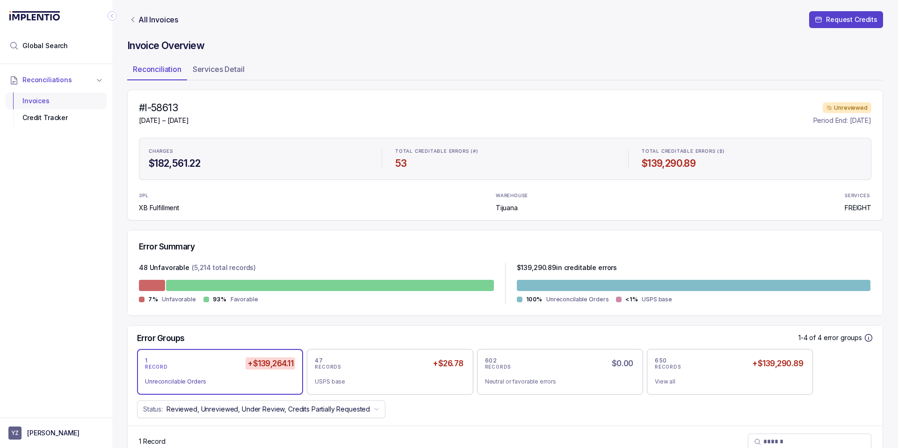
click at [82, 94] on div "Invoices" at bounding box center [56, 101] width 86 height 17
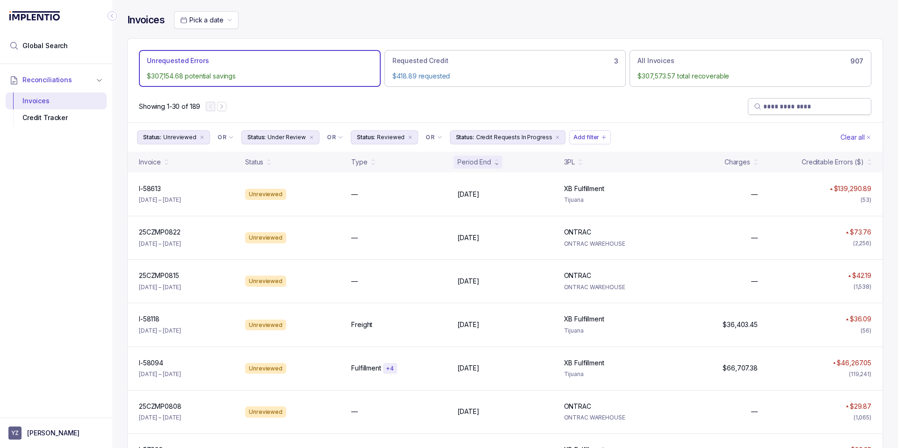
click at [806, 112] on span at bounding box center [809, 106] width 123 height 17
click at [808, 109] on input "search" at bounding box center [814, 106] width 102 height 9
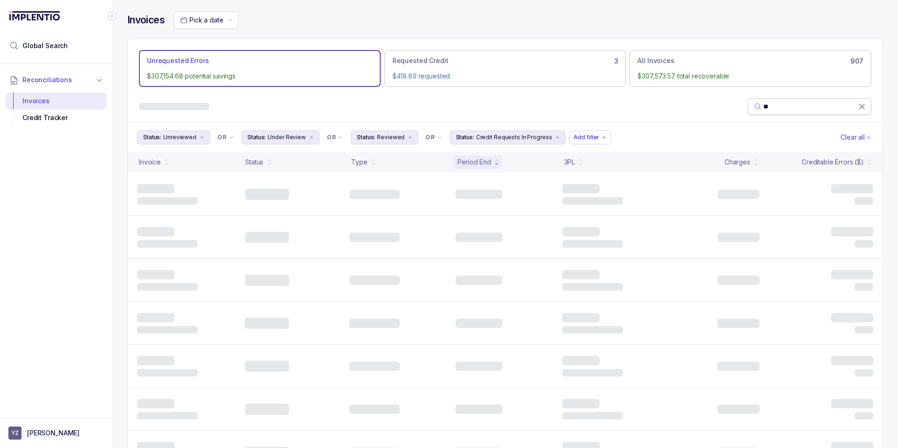
type input "*"
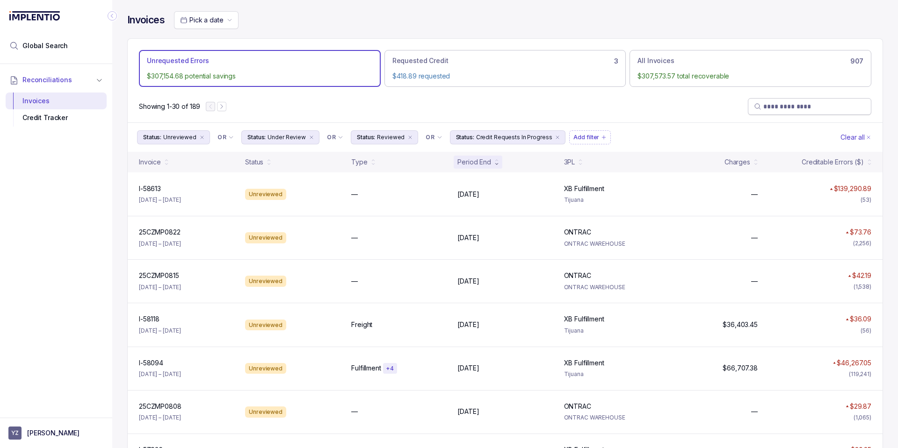
click at [769, 107] on input "search" at bounding box center [814, 106] width 102 height 9
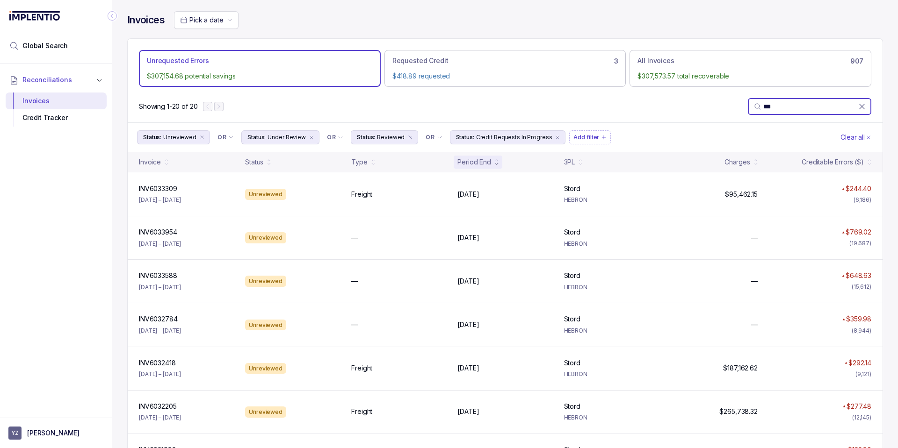
type input "***"
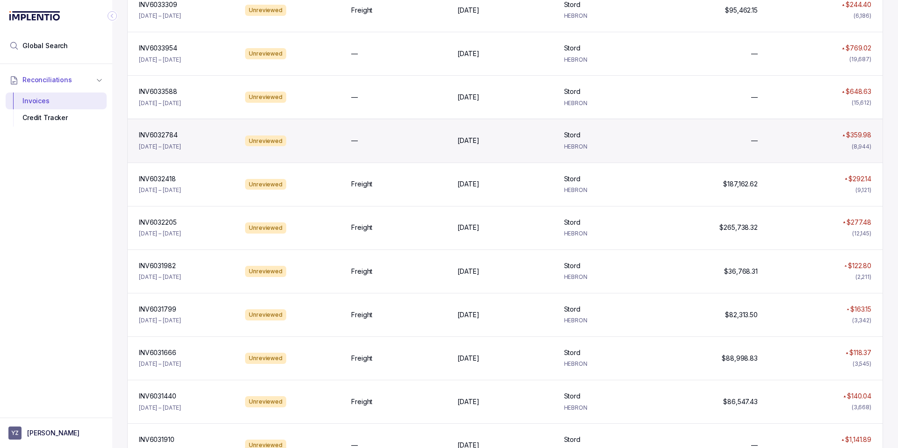
scroll to position [224, 0]
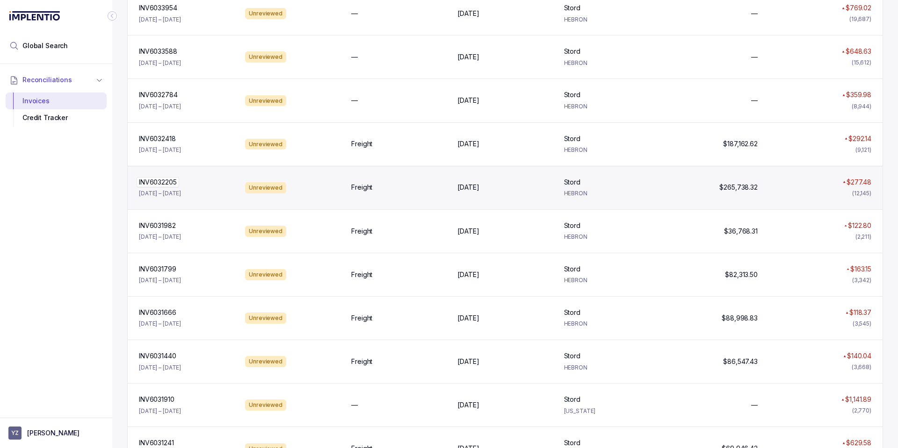
click at [201, 182] on div "INV6032205 INV6032205" at bounding box center [186, 182] width 95 height 9
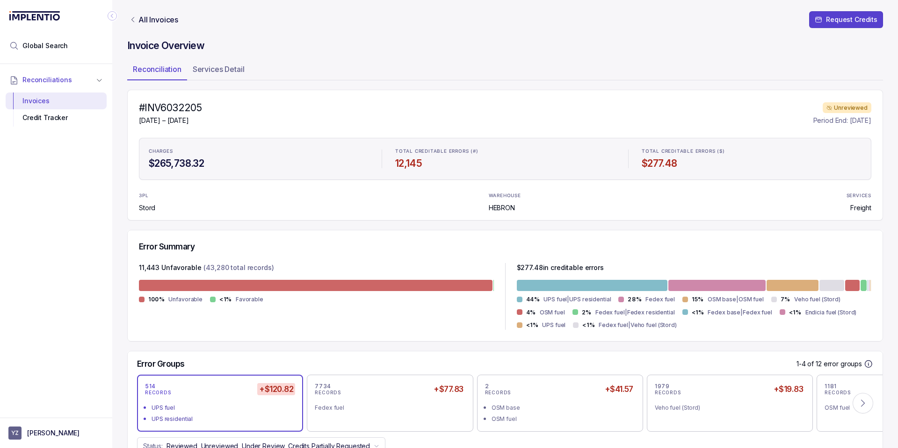
click at [557, 185] on div "#INV6032205 [DATE] – [DATE] Unreviewed Period End: [DATE] CHARGES $265,738.32 T…" at bounding box center [505, 155] width 756 height 131
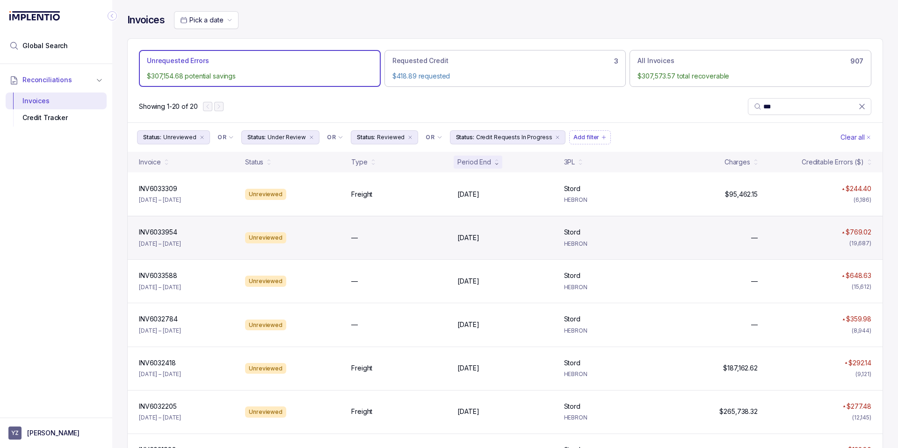
click at [193, 246] on div "INV6033954 INV6033954 [DATE] – [DATE]" at bounding box center [186, 238] width 102 height 21
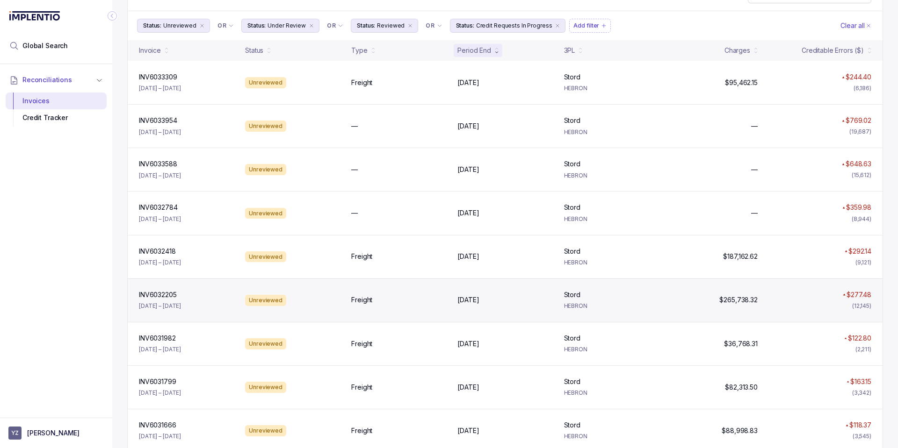
scroll to position [112, 0]
click at [200, 306] on div "INV6032205 INV6032205 [DATE] – [DATE]" at bounding box center [186, 300] width 102 height 21
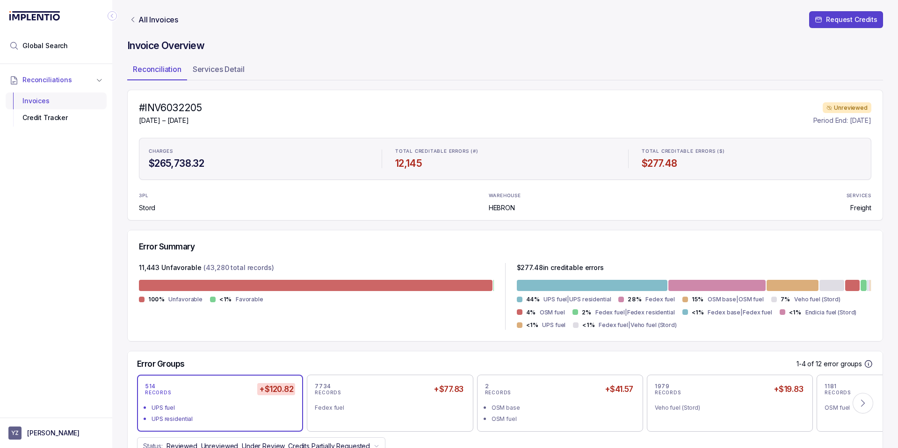
click at [72, 100] on div "Invoices" at bounding box center [56, 101] width 86 height 17
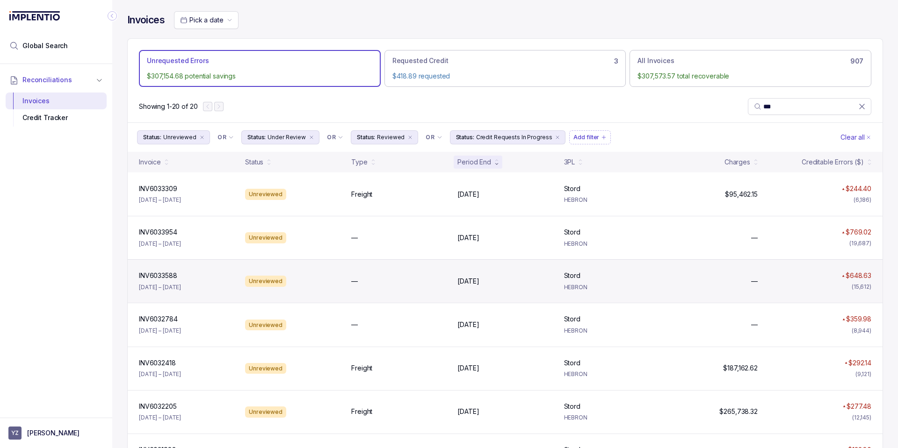
click at [205, 283] on div "INV6033588 INV6033588 [DATE] – [DATE]" at bounding box center [186, 281] width 102 height 21
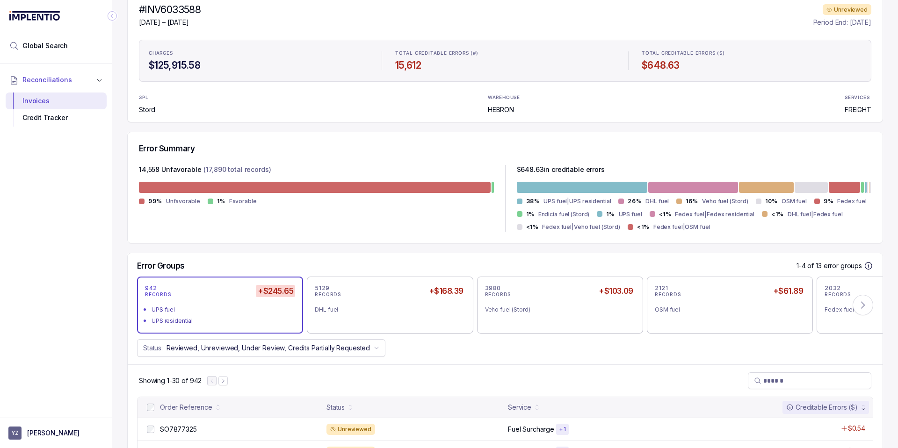
scroll to position [112, 0]
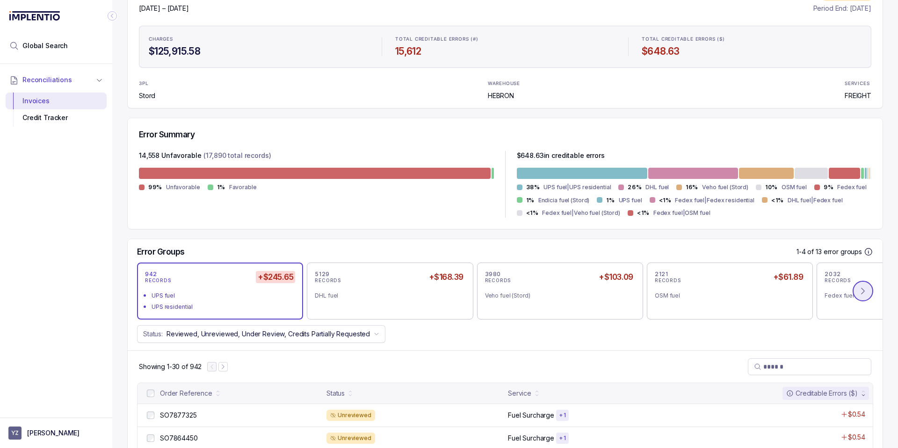
click at [861, 294] on icon at bounding box center [862, 292] width 3 height 6
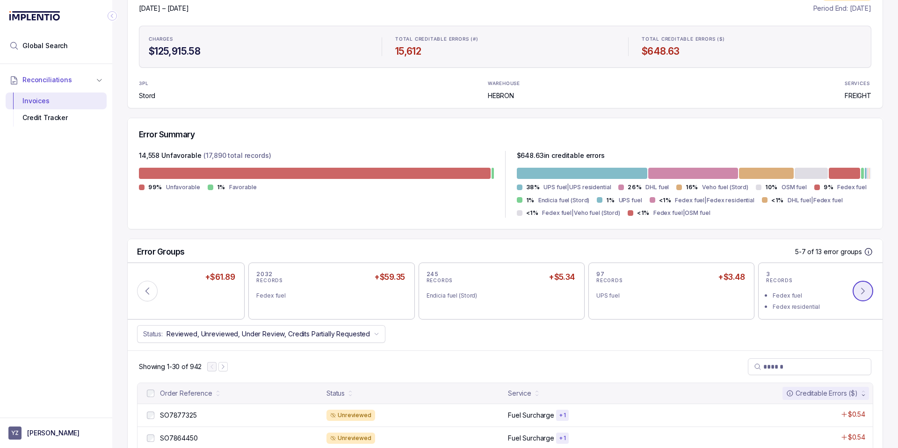
click at [858, 294] on icon at bounding box center [862, 291] width 9 height 9
click at [145, 288] on icon at bounding box center [147, 291] width 9 height 9
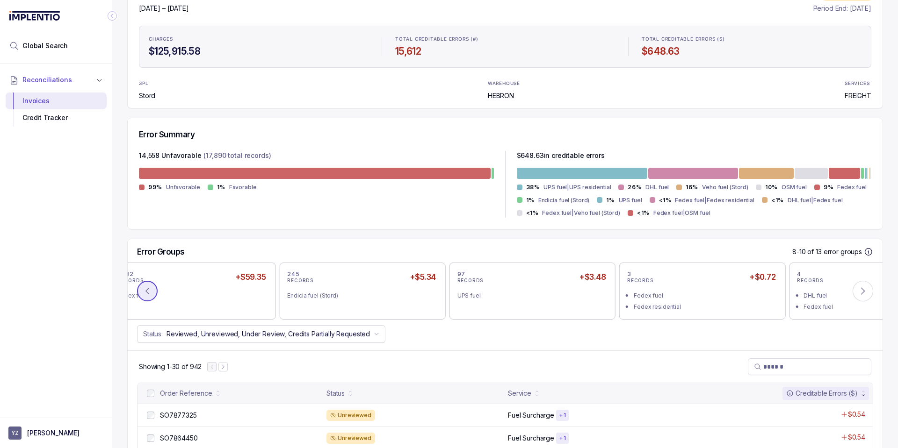
click at [145, 288] on icon at bounding box center [147, 291] width 9 height 9
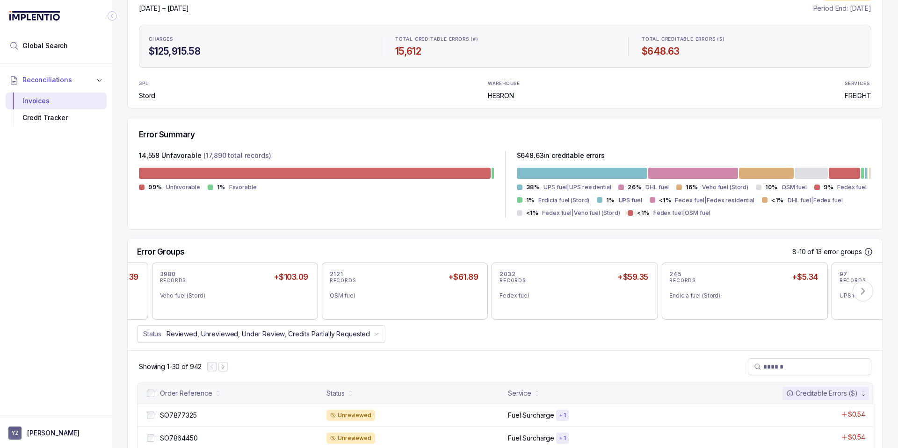
click at [145, 288] on icon at bounding box center [147, 291] width 9 height 9
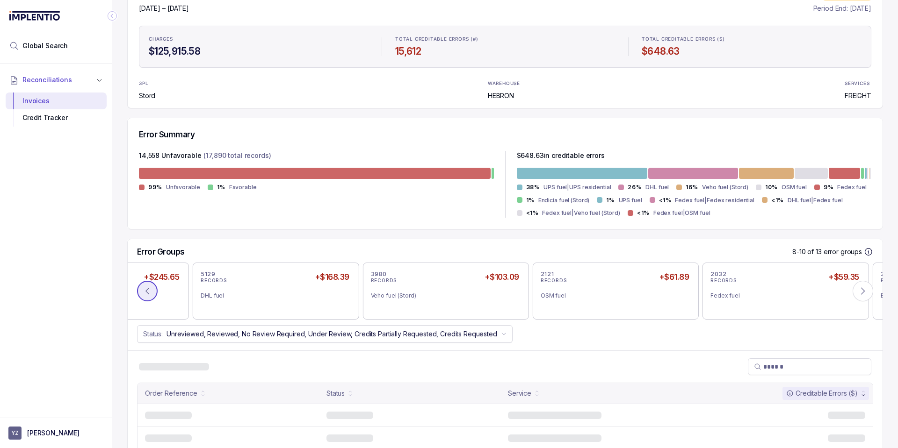
click at [145, 288] on icon at bounding box center [147, 291] width 9 height 9
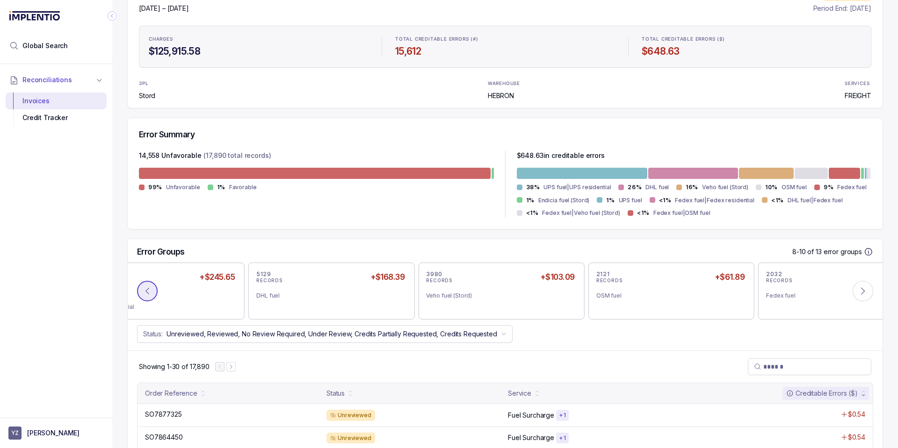
click at [145, 288] on icon at bounding box center [147, 291] width 9 height 9
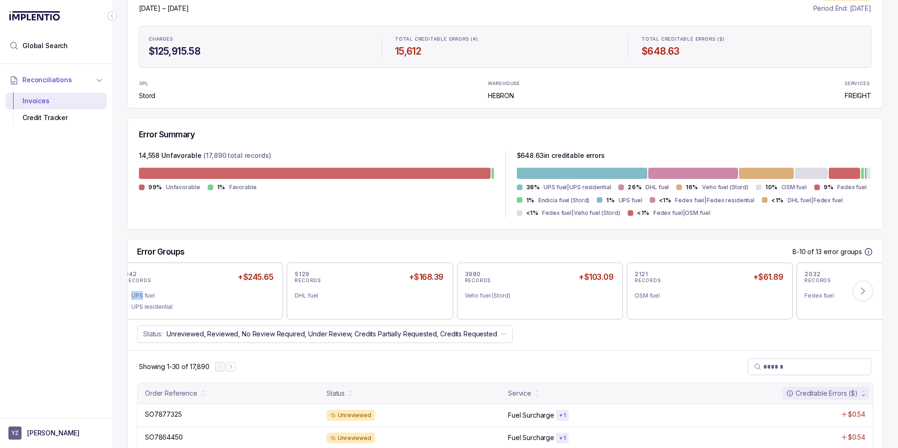
click at [145, 288] on div "942 RECORDS +$245.65 UPS fuel UPS residential" at bounding box center [200, 291] width 150 height 41
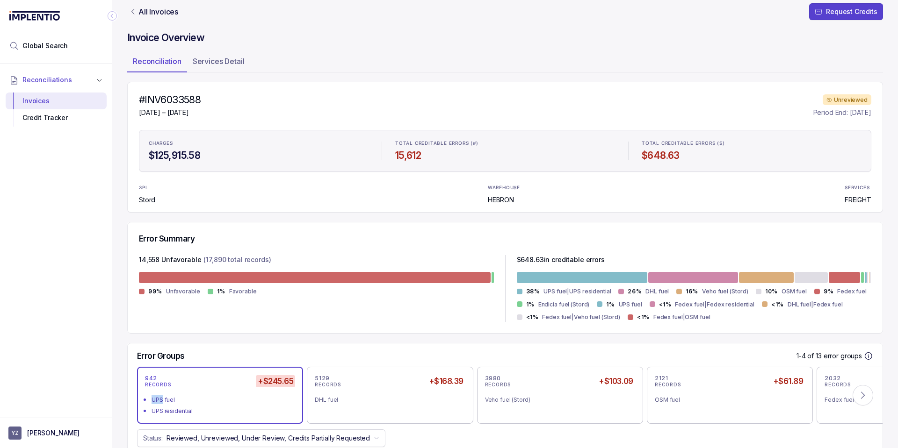
scroll to position [0, 0]
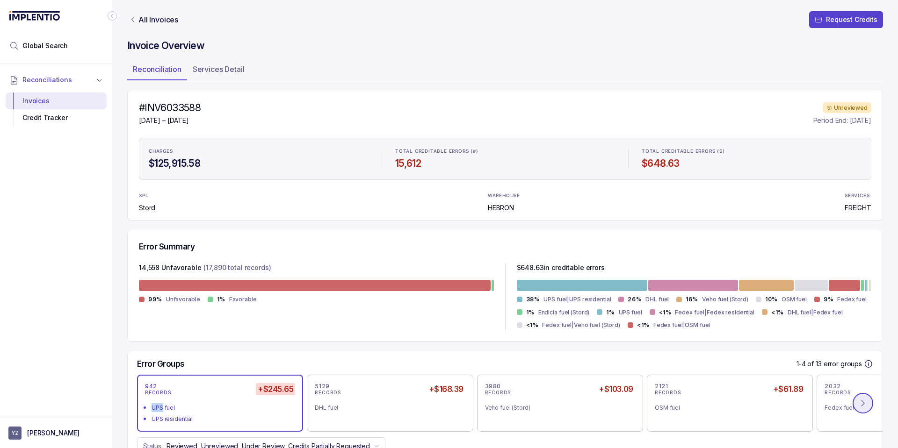
click at [858, 404] on icon at bounding box center [862, 403] width 9 height 9
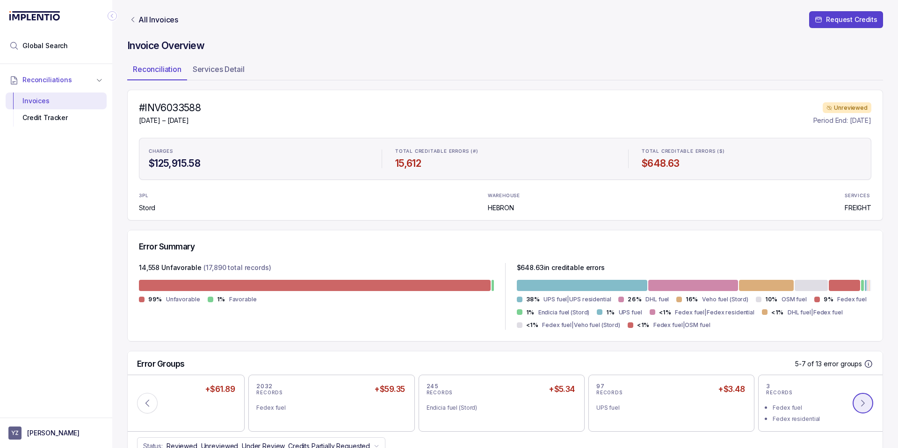
click at [858, 404] on icon at bounding box center [862, 403] width 9 height 9
click at [148, 407] on icon at bounding box center [147, 403] width 9 height 9
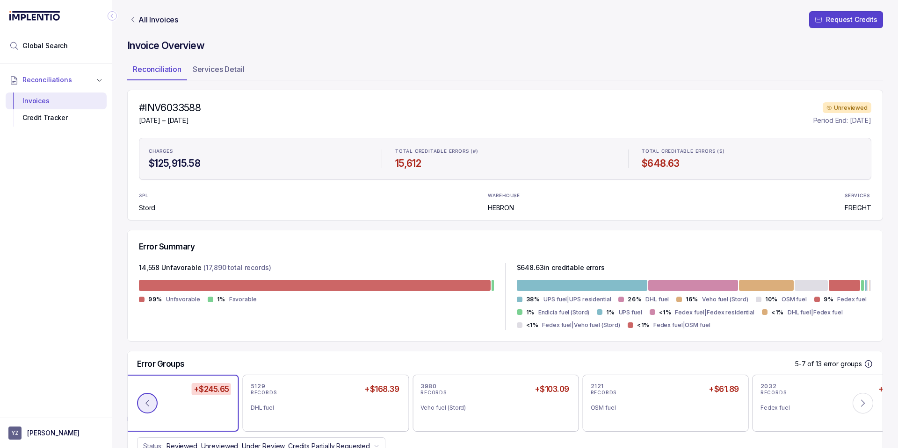
click at [148, 407] on icon at bounding box center [147, 403] width 9 height 9
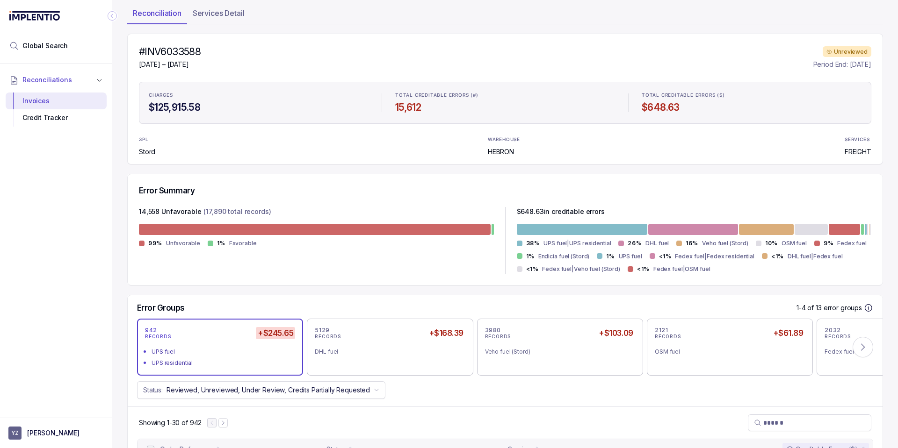
click at [298, 299] on div "Error Groups 1-4 of 13 error groups 942 RECORDS +$245.65 UPS fuel UPS residenti…" at bounding box center [505, 351] width 755 height 111
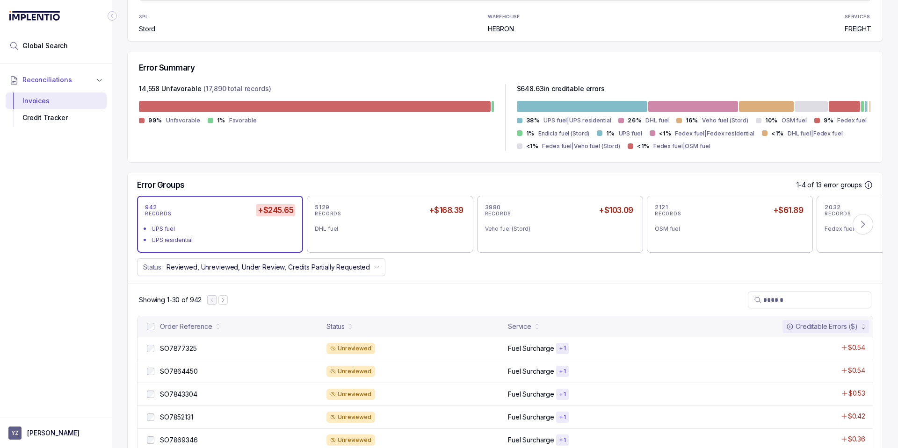
scroll to position [224, 0]
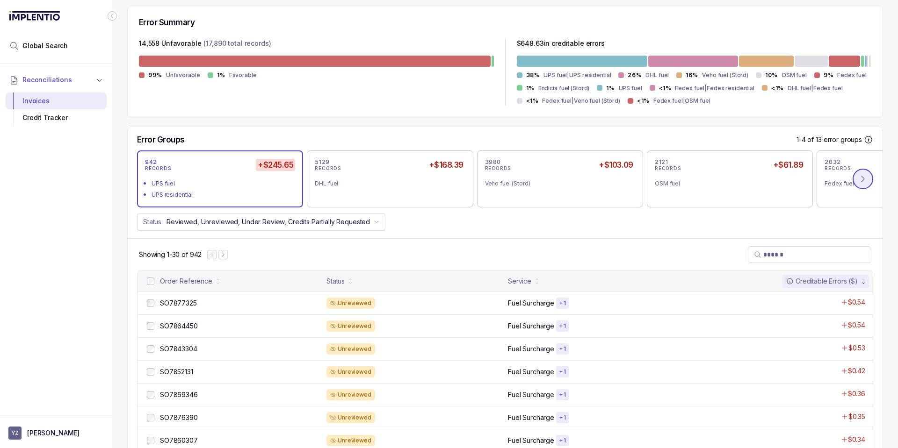
click at [860, 179] on icon at bounding box center [862, 178] width 9 height 9
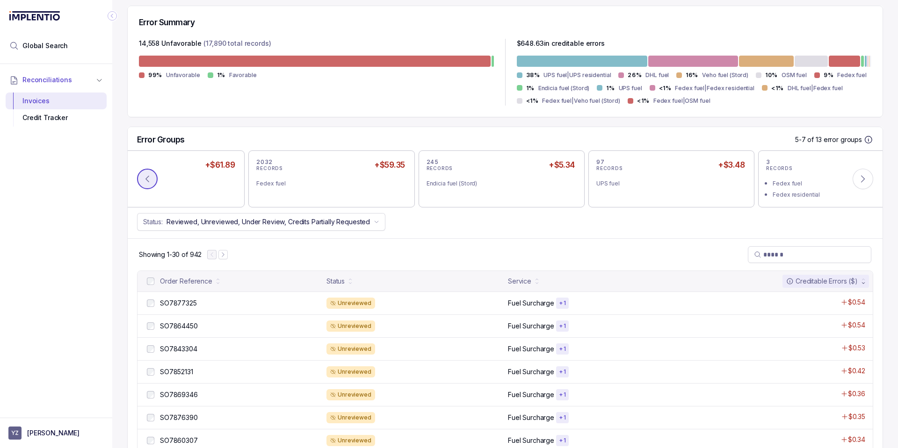
click at [151, 185] on button at bounding box center [147, 179] width 21 height 21
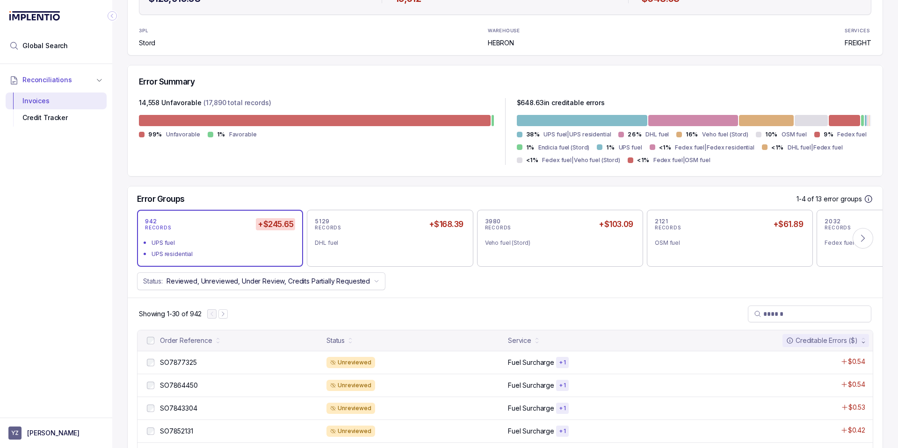
scroll to position [0, 0]
